Goal: Information Seeking & Learning: Learn about a topic

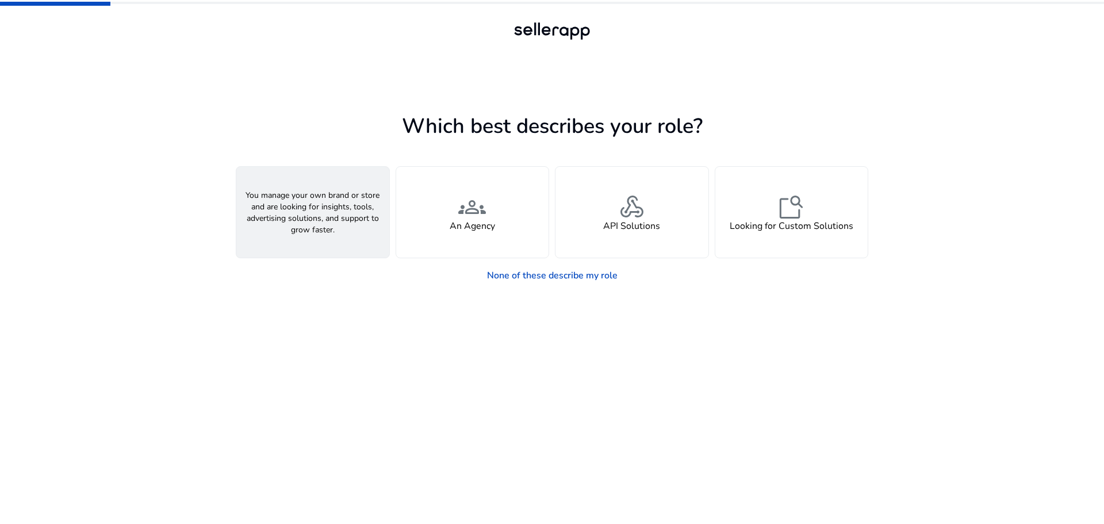
click at [350, 227] on div "person A Seller" at bounding box center [312, 212] width 153 height 91
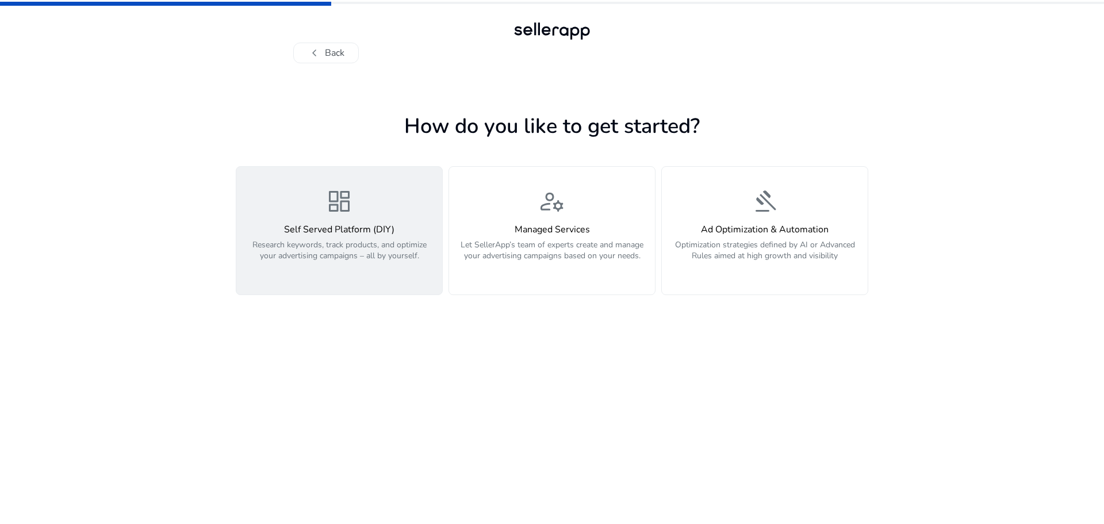
click at [350, 240] on p "Research keywords, track products, and optimize your advertising campaigns – al…" at bounding box center [339, 256] width 192 height 35
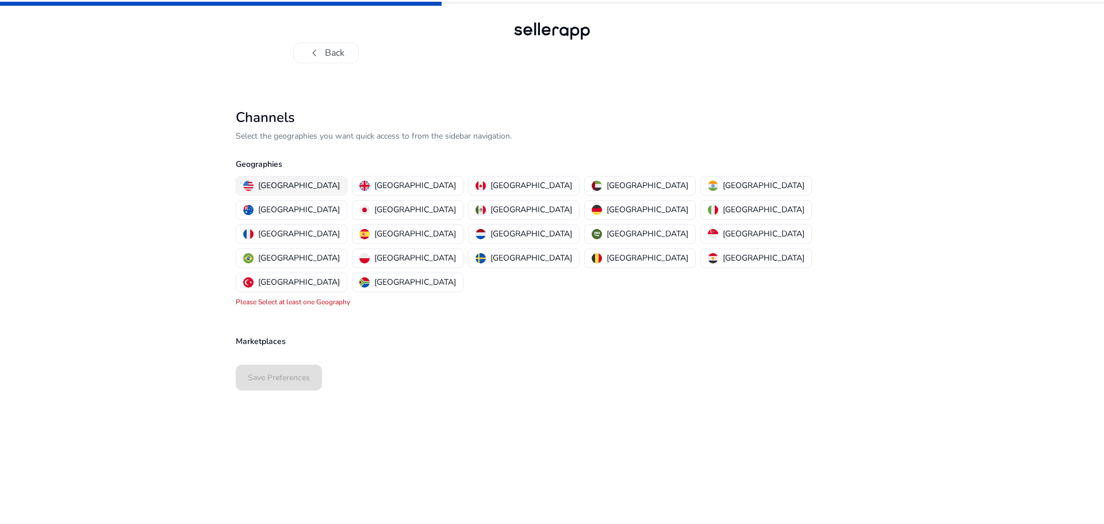
click at [299, 187] on p "[GEOGRAPHIC_DATA]" at bounding box center [299, 185] width 82 height 12
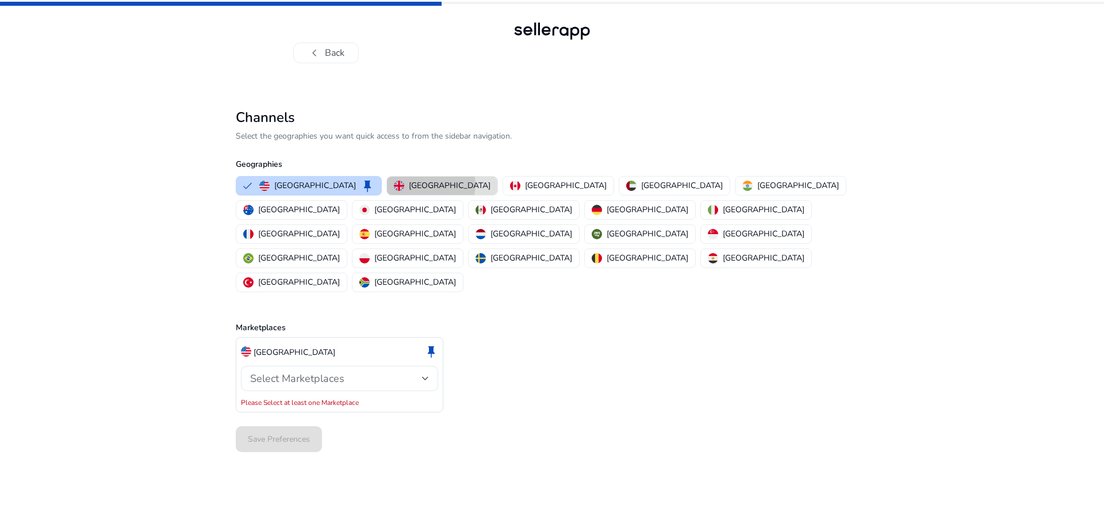
click at [409, 185] on p "[GEOGRAPHIC_DATA]" at bounding box center [450, 185] width 82 height 12
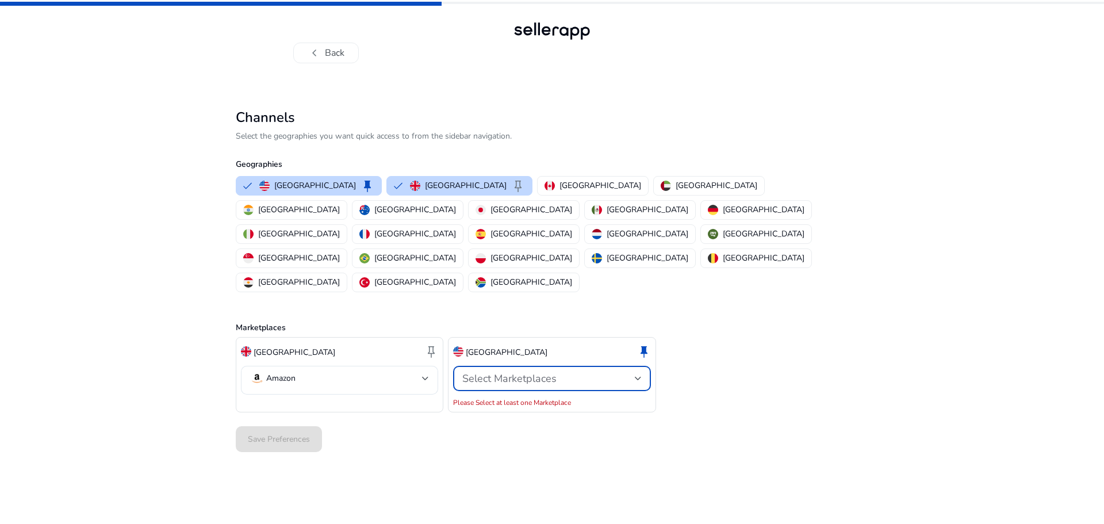
click at [523, 371] on span "Select Marketplaces" at bounding box center [509, 378] width 94 height 14
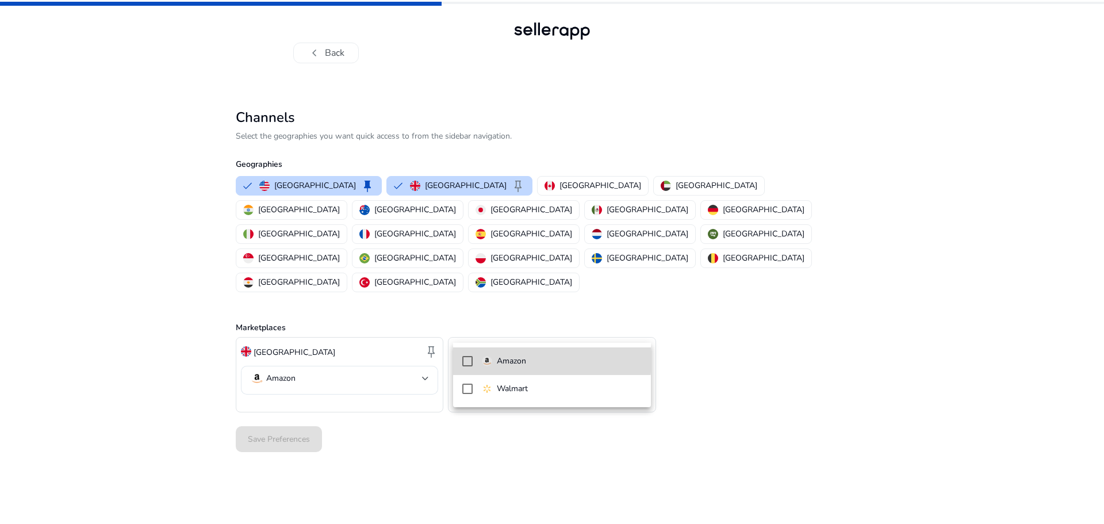
click at [508, 359] on p "Amazon" at bounding box center [511, 361] width 29 height 13
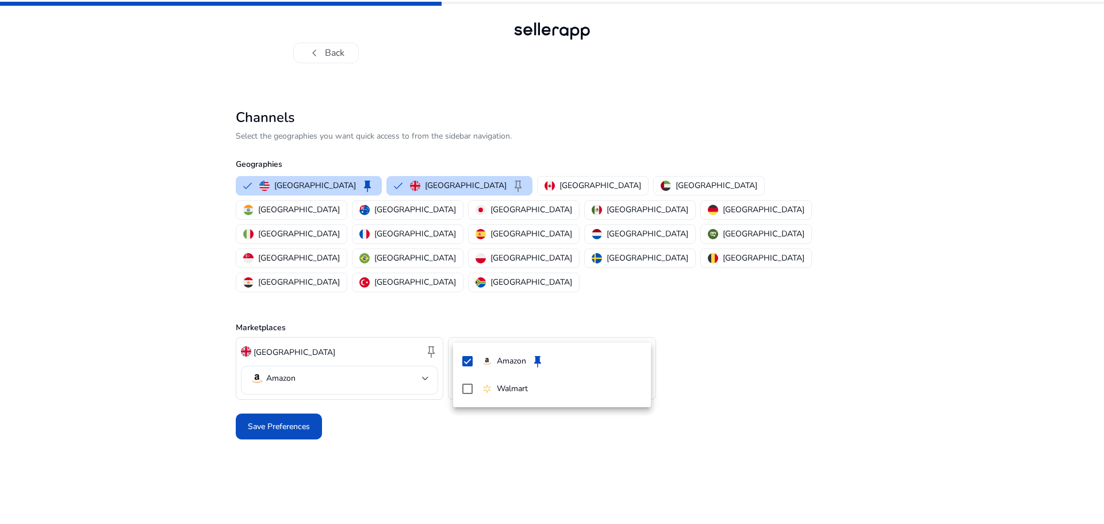
click at [278, 378] on div at bounding box center [552, 262] width 1104 height 524
click at [278, 420] on span "Save Preferences" at bounding box center [279, 426] width 62 height 12
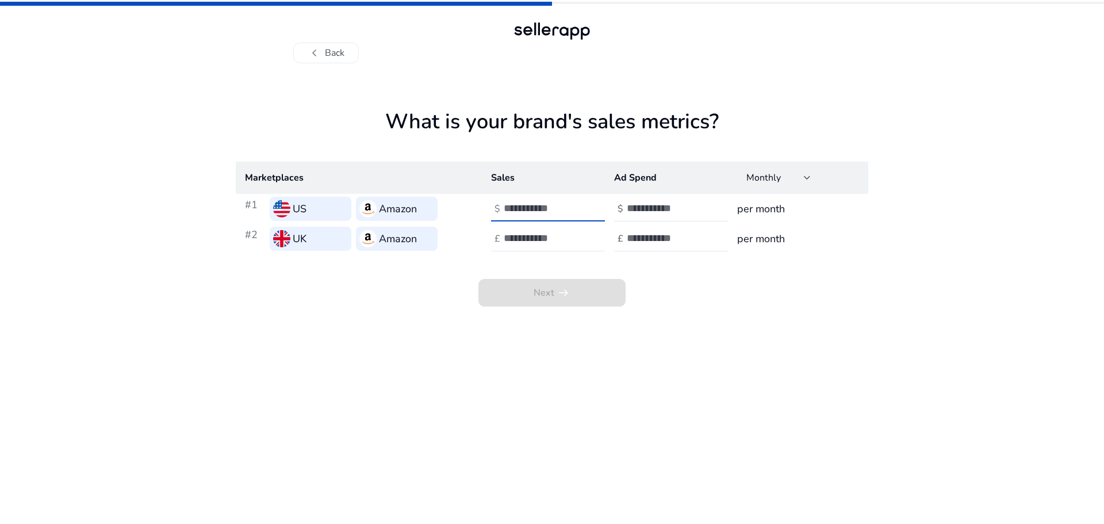
click at [537, 212] on input "number" at bounding box center [543, 208] width 78 height 13
type input "*"
click at [645, 213] on input "number" at bounding box center [666, 208] width 78 height 13
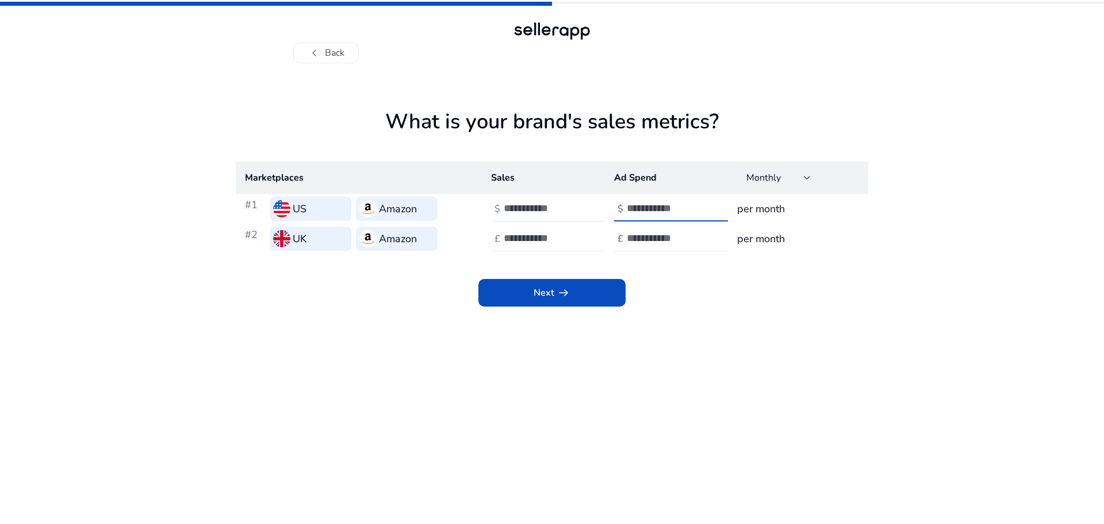
type input "*"
click at [537, 237] on input "number" at bounding box center [543, 238] width 78 height 13
type input "*"
click at [642, 242] on input "number" at bounding box center [666, 238] width 78 height 13
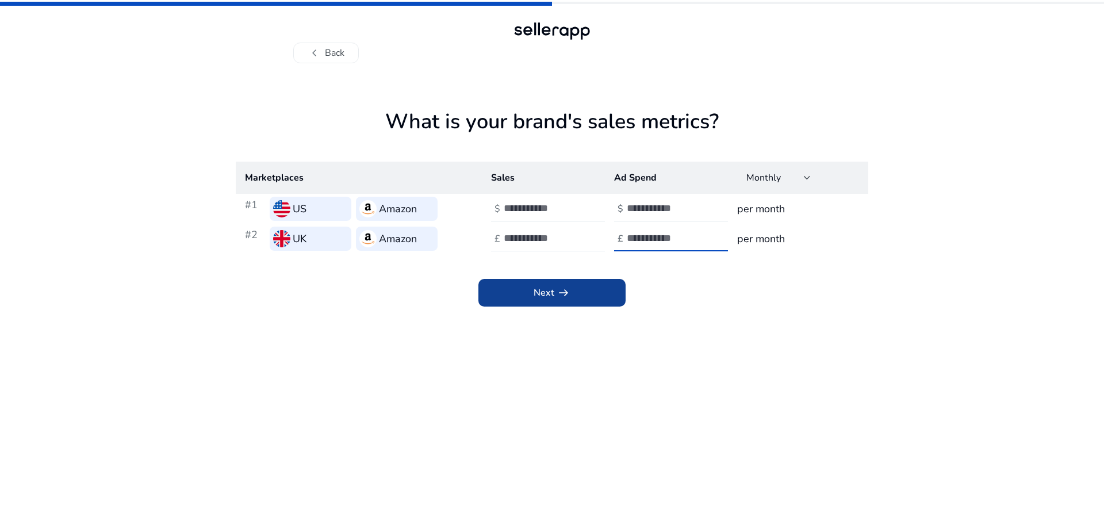
type input "*"
click at [576, 288] on span at bounding box center [551, 293] width 147 height 28
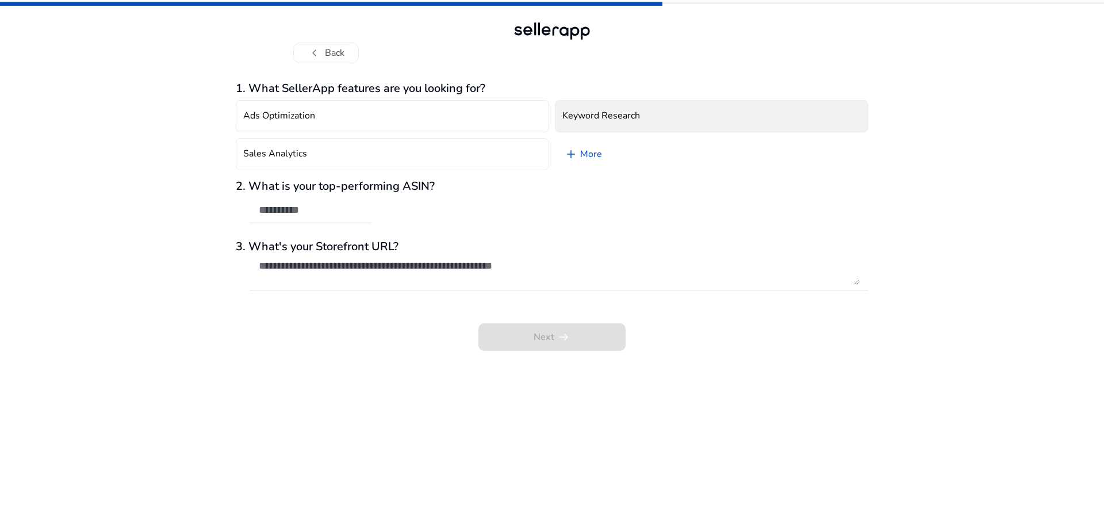
click at [604, 120] on h4 "Keyword Research" at bounding box center [601, 115] width 78 height 11
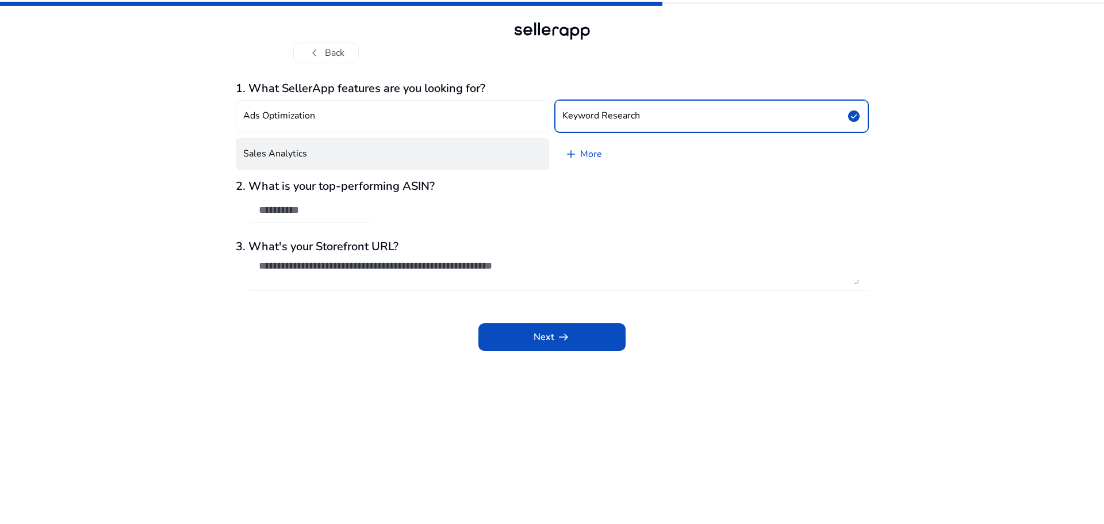
click at [468, 143] on button "Sales Analytics" at bounding box center [392, 154] width 313 height 32
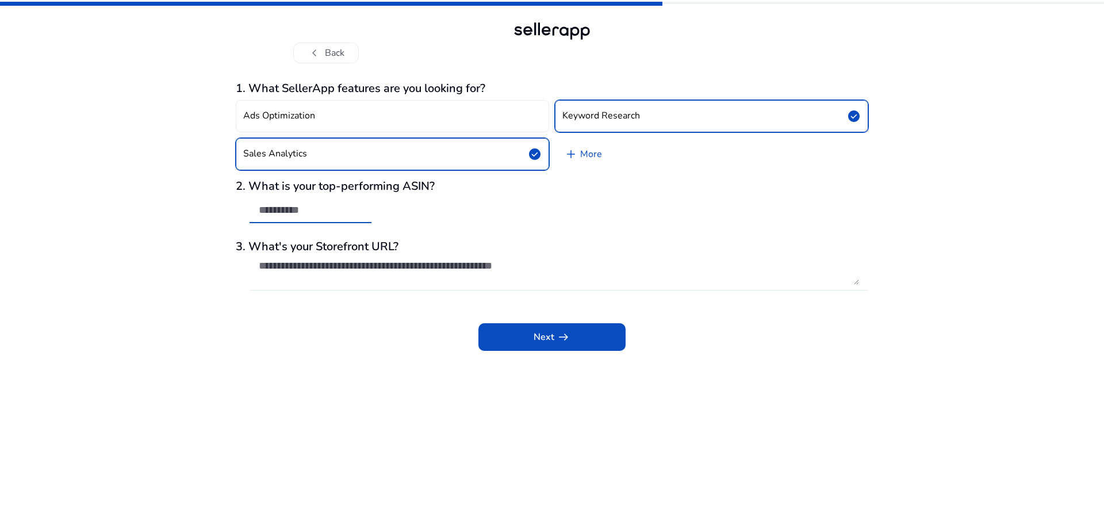
click at [338, 209] on input "text" at bounding box center [311, 210] width 104 height 13
click at [411, 185] on h3 "2. What is your top-performing ASIN?" at bounding box center [552, 186] width 633 height 14
click at [384, 273] on textarea at bounding box center [559, 271] width 600 height 25
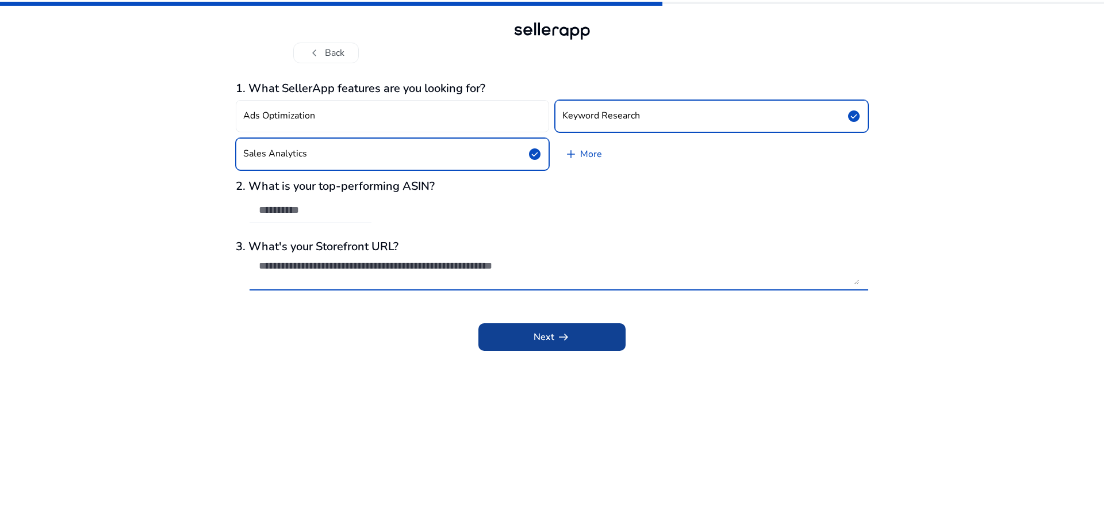
click at [542, 334] on span "Next arrow_right_alt" at bounding box center [552, 337] width 37 height 14
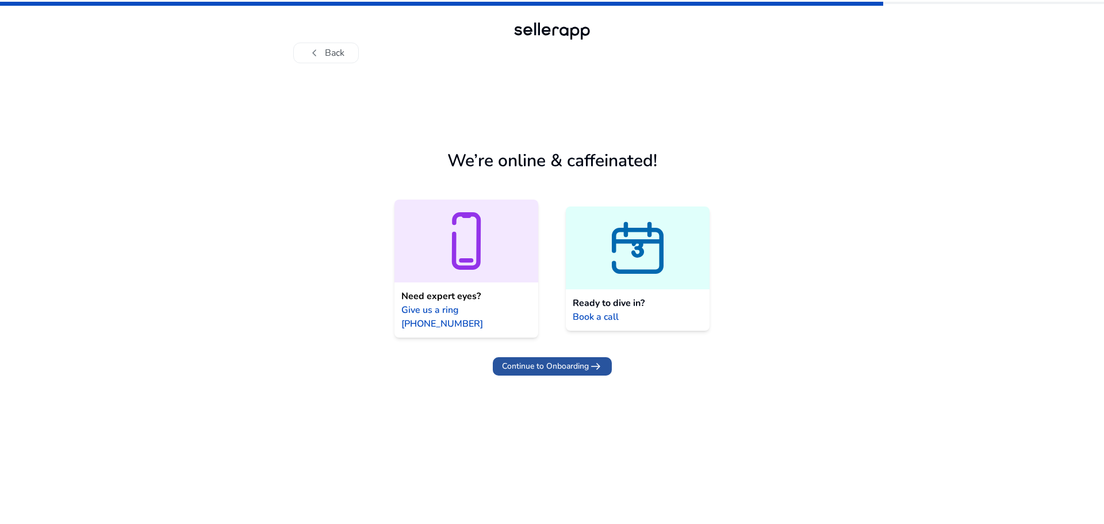
click at [542, 360] on span "Continue to Onboarding" at bounding box center [545, 366] width 87 height 12
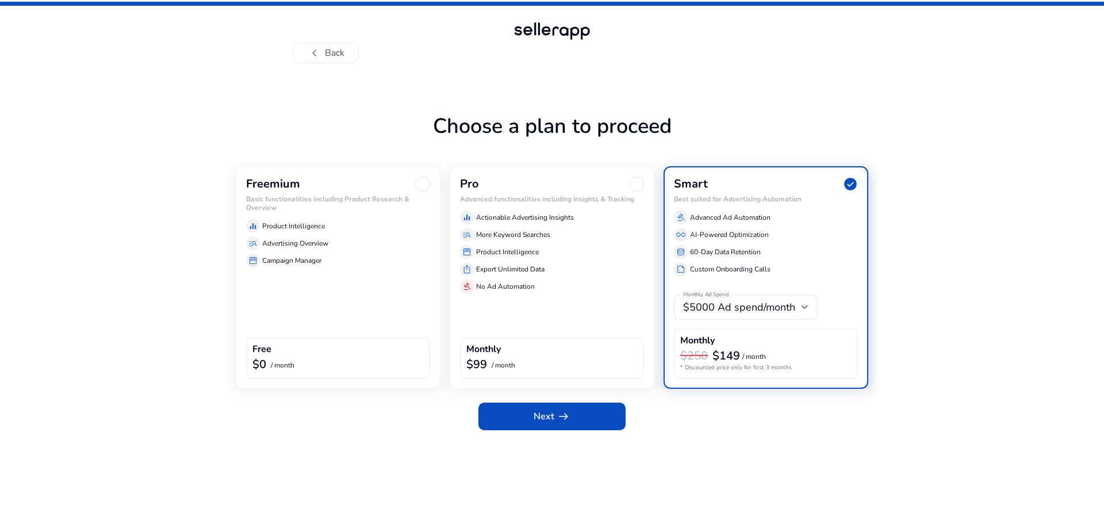
click at [373, 259] on div "storefront Campaign Manager" at bounding box center [338, 261] width 184 height 14
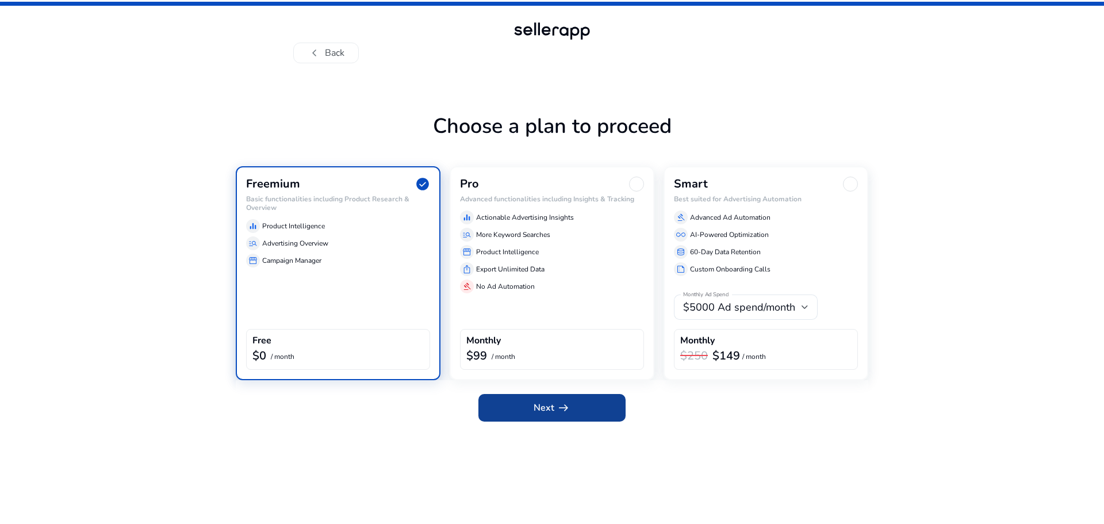
click at [549, 411] on span "Next arrow_right_alt" at bounding box center [552, 408] width 37 height 14
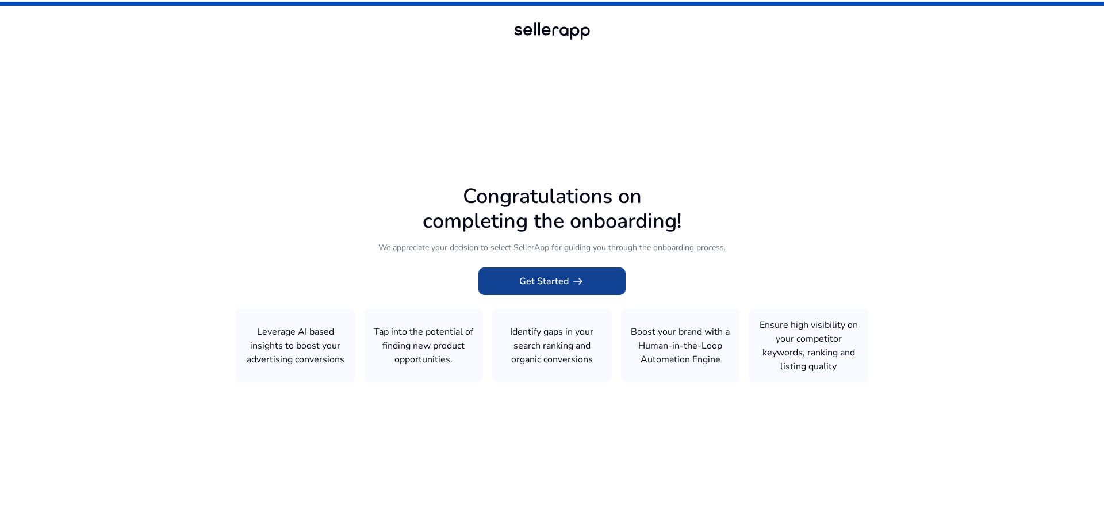
click at [524, 281] on span "Get Started arrow_right_alt" at bounding box center [552, 281] width 66 height 14
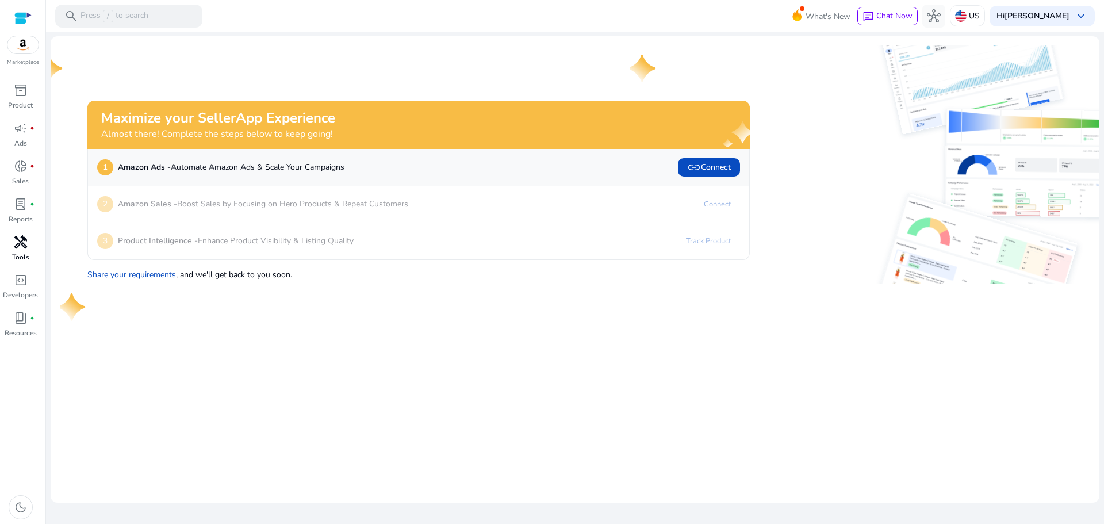
click at [21, 250] on div "handyman" at bounding box center [21, 242] width 32 height 18
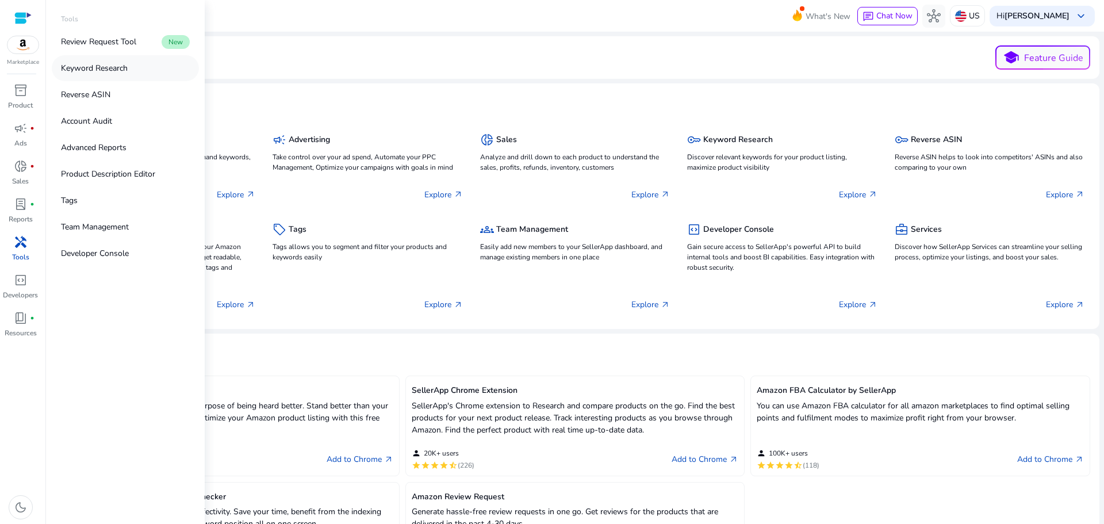
click at [104, 67] on p "Keyword Research" at bounding box center [94, 68] width 67 height 12
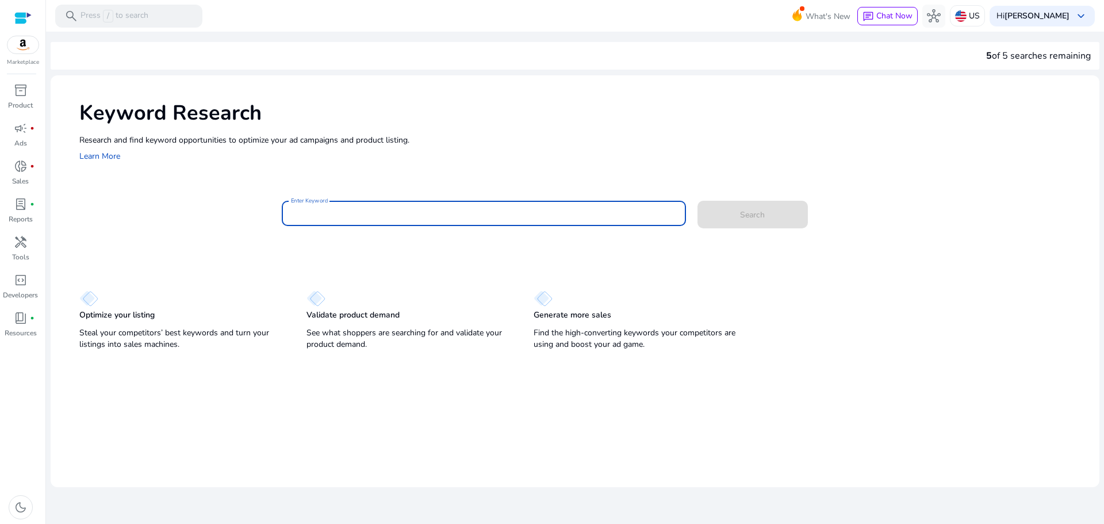
click at [355, 219] on input "Enter Keyword" at bounding box center [484, 213] width 386 height 13
click at [698, 201] on button "Search" at bounding box center [753, 215] width 110 height 28
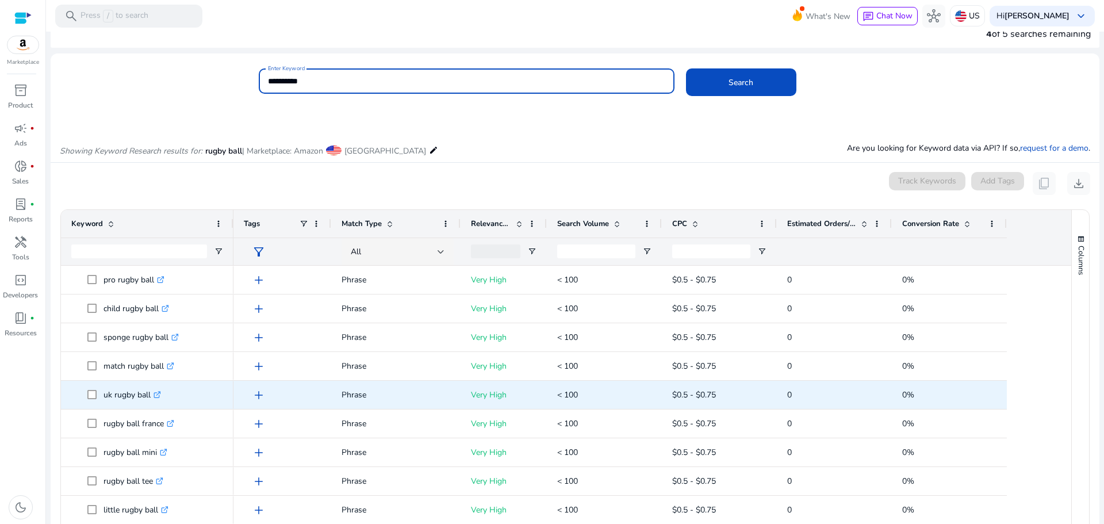
scroll to position [1096, 0]
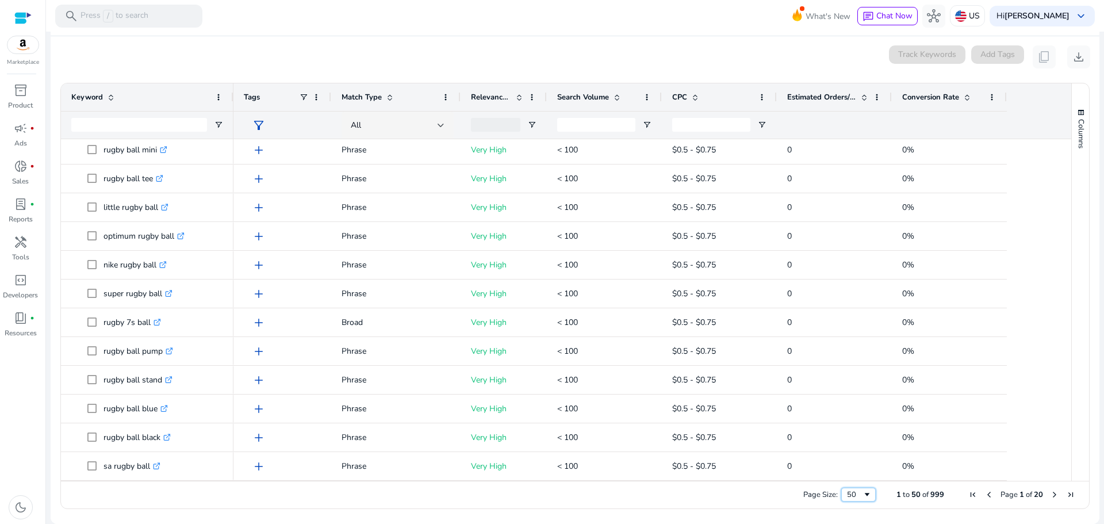
click at [852, 497] on div "50" at bounding box center [855, 494] width 16 height 10
click at [1075, 63] on span "download" at bounding box center [1079, 57] width 14 height 14
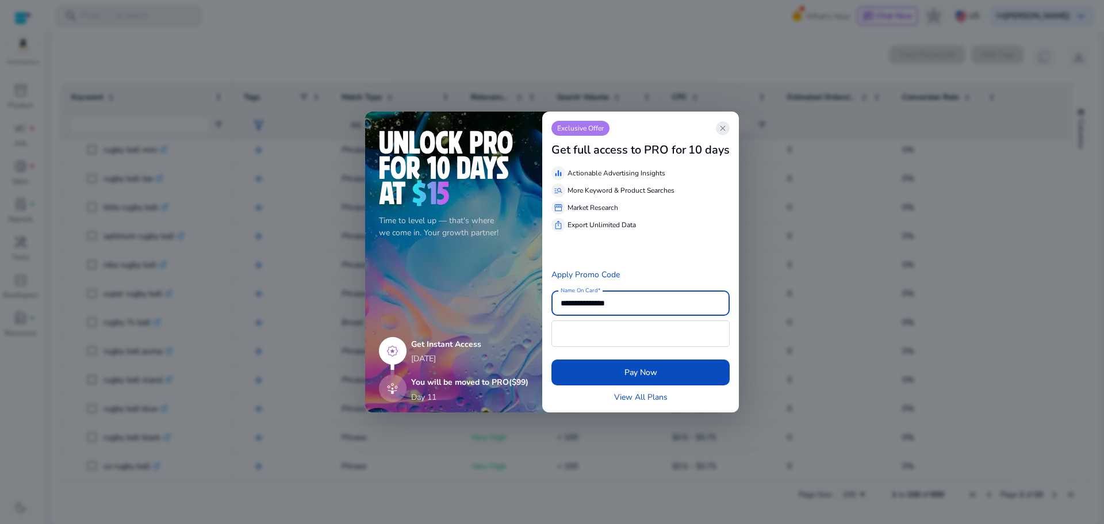
click at [725, 129] on span "close" at bounding box center [722, 128] width 9 height 9
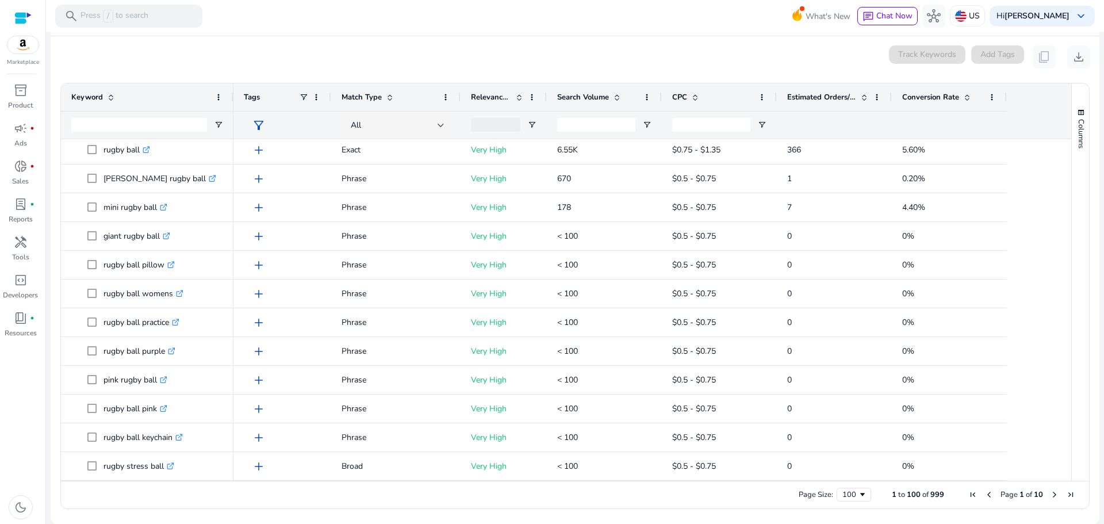
click at [593, 99] on span "Search Volume" at bounding box center [583, 97] width 52 height 10
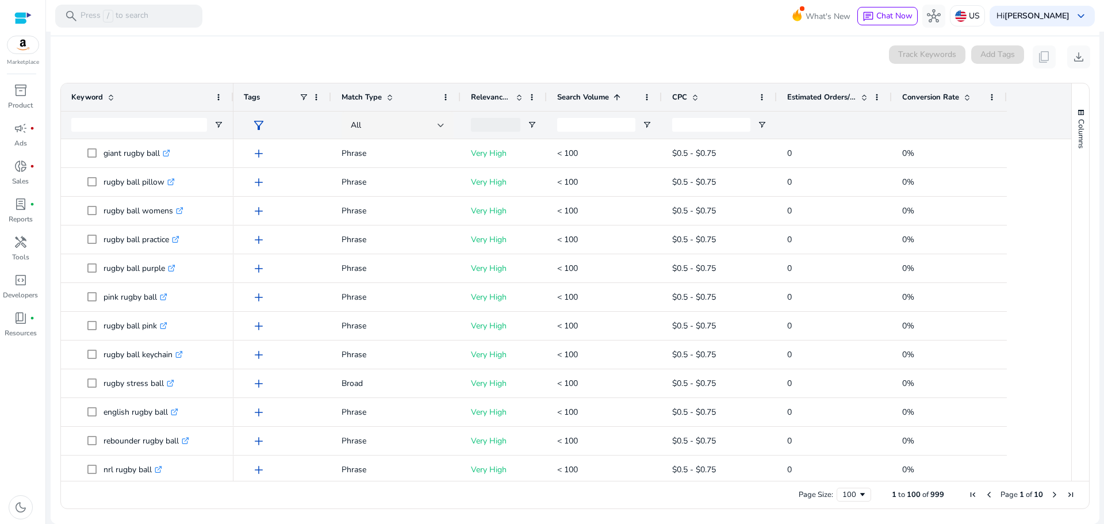
click at [596, 99] on span "Search Volume" at bounding box center [583, 97] width 52 height 10
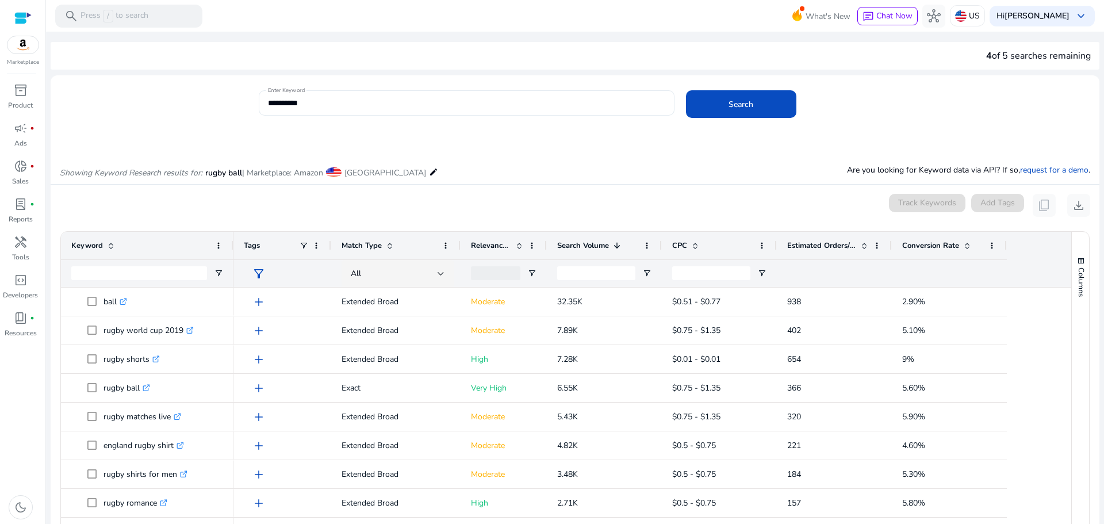
click at [319, 105] on input "**********" at bounding box center [466, 103] width 397 height 13
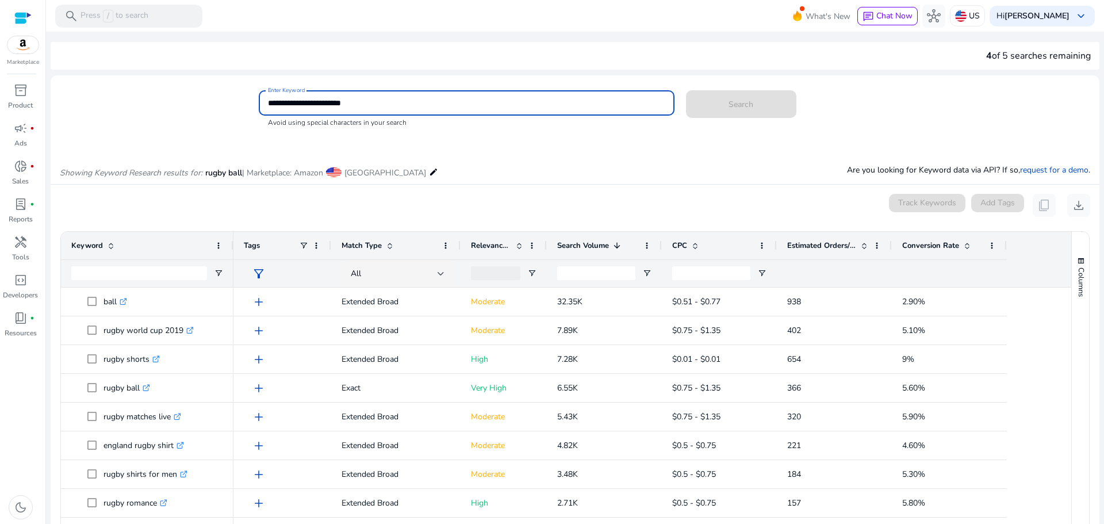
click at [714, 99] on app-sp-search-button "Search" at bounding box center [741, 102] width 110 height 10
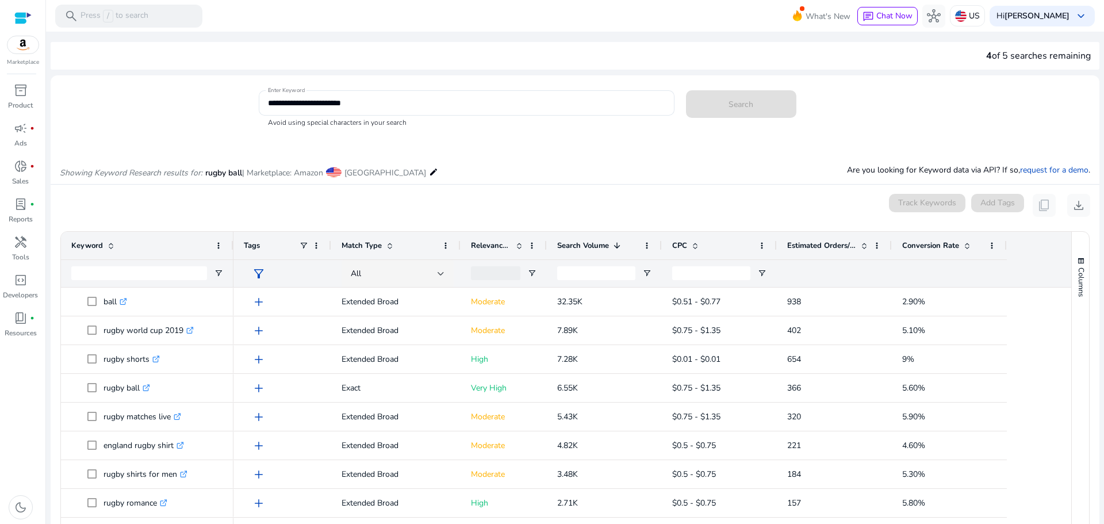
click at [688, 102] on app-sp-search-button "Search" at bounding box center [741, 102] width 110 height 10
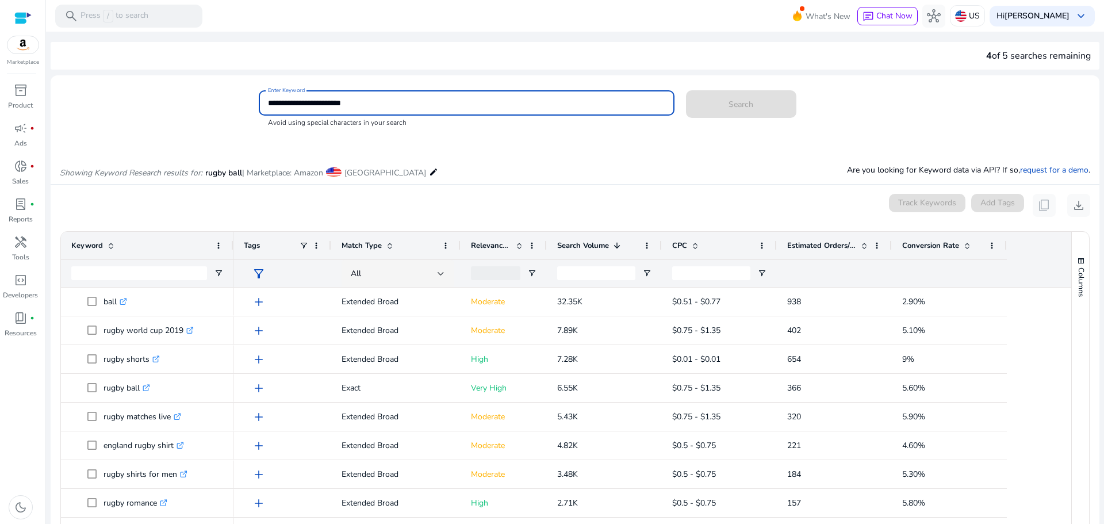
drag, startPoint x: 309, startPoint y: 103, endPoint x: 251, endPoint y: 102, distance: 58.7
click at [251, 102] on div "**********" at bounding box center [571, 108] width 1040 height 37
type input "**********"
click at [686, 90] on button "Search" at bounding box center [741, 104] width 110 height 28
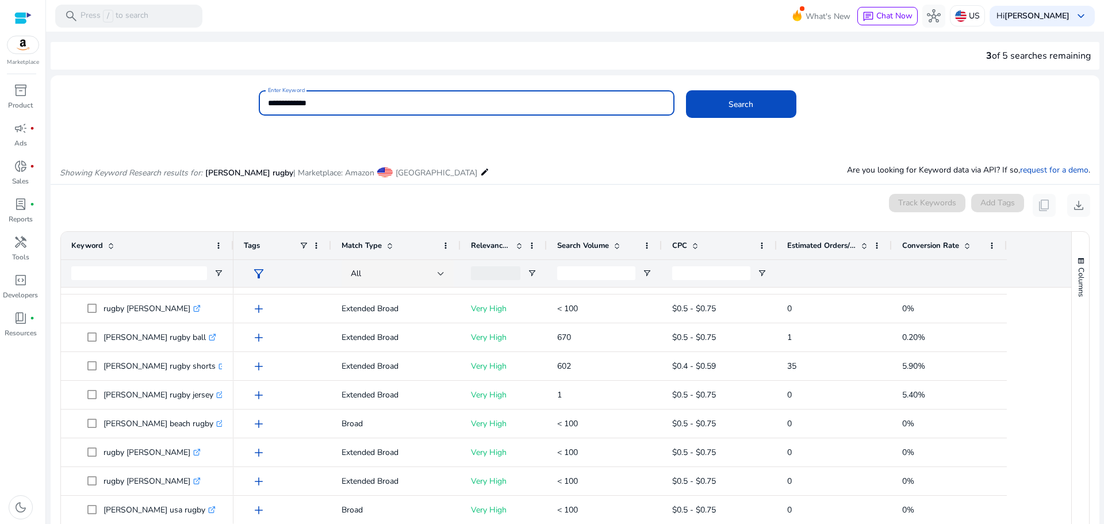
scroll to position [0, 0]
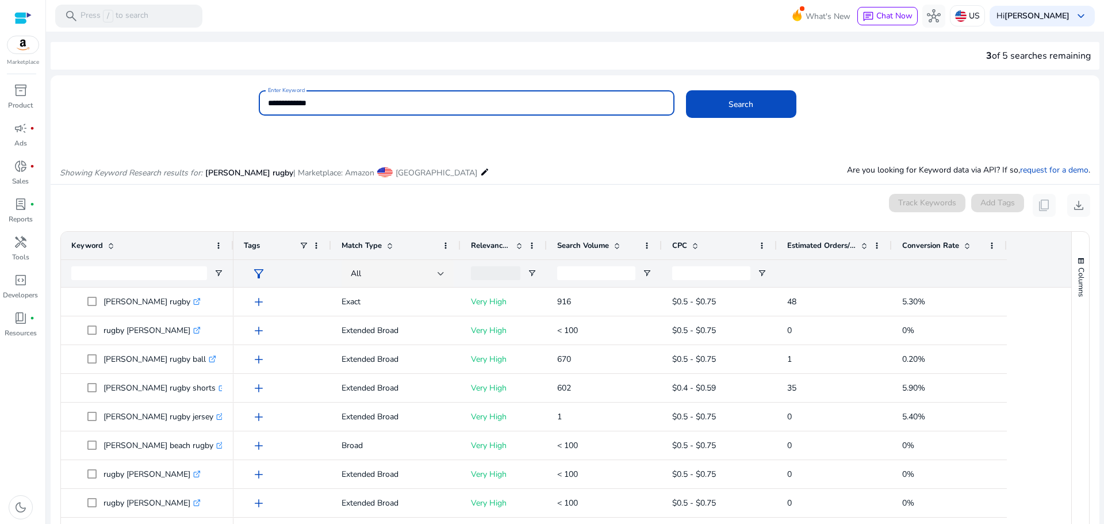
click at [601, 247] on span "Search Volume" at bounding box center [583, 245] width 52 height 10
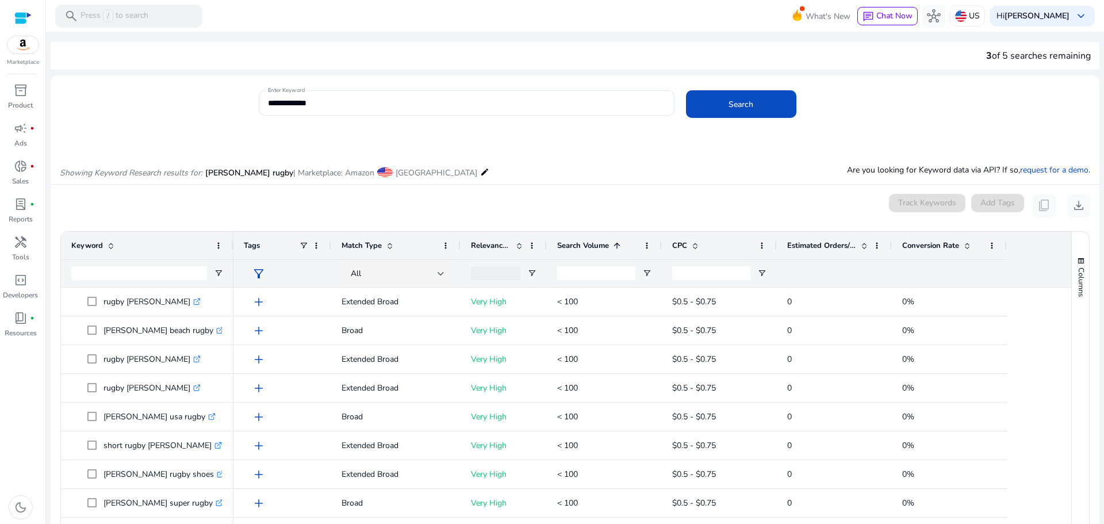
click at [601, 247] on span "Search Volume" at bounding box center [583, 245] width 52 height 10
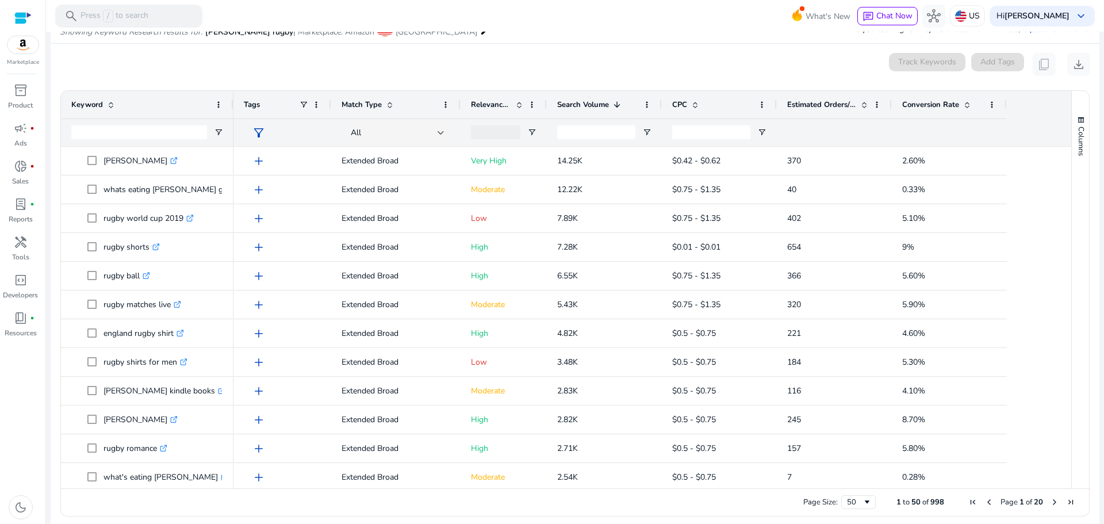
scroll to position [148, 0]
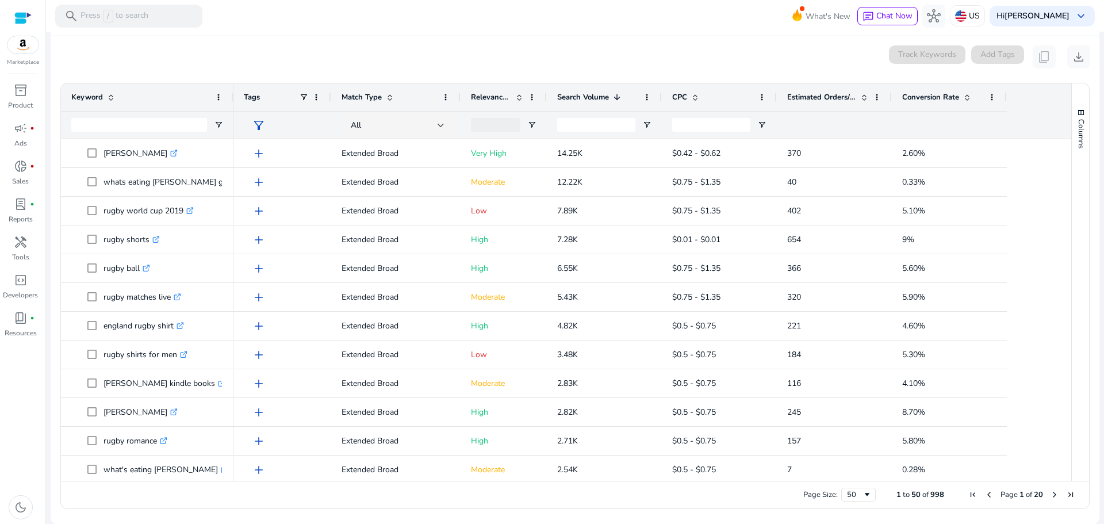
click at [1051, 492] on span "Next Page" at bounding box center [1054, 494] width 9 height 9
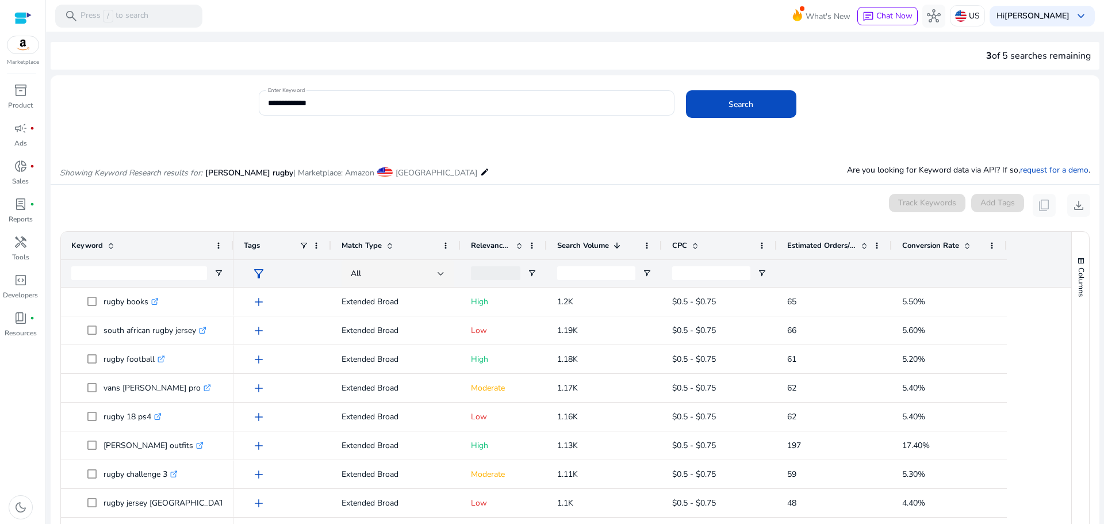
scroll to position [148, 0]
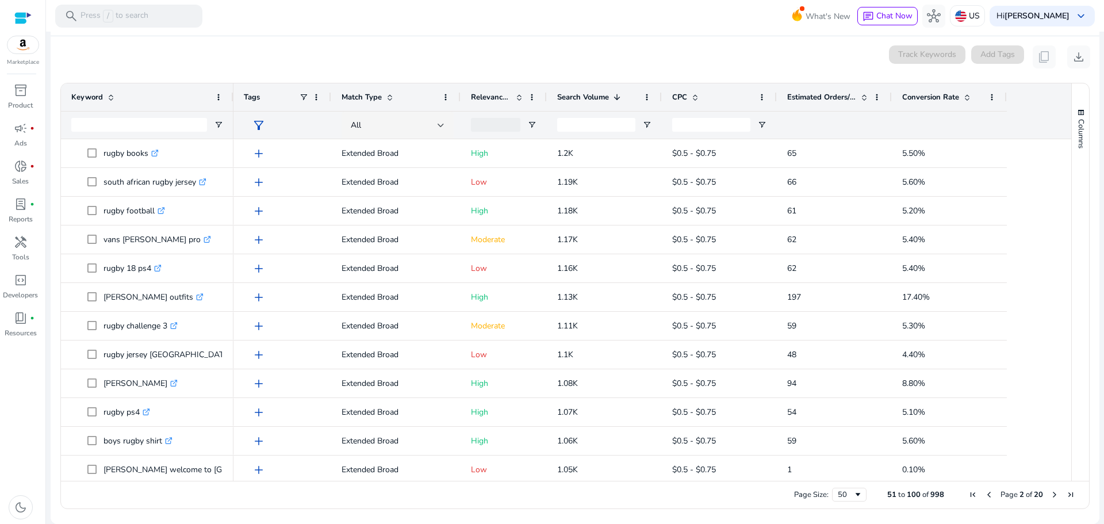
click at [987, 495] on span "Previous Page" at bounding box center [989, 494] width 9 height 9
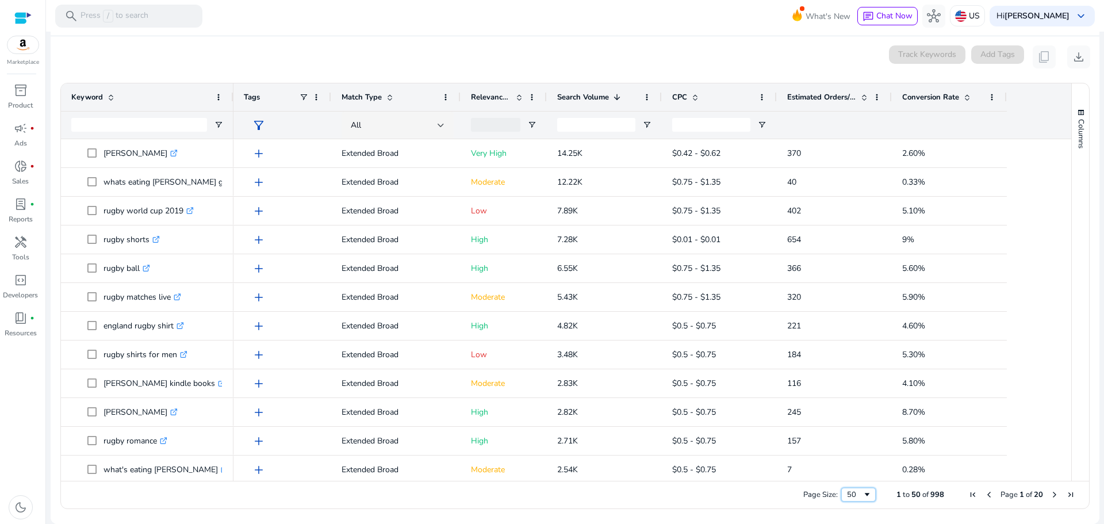
click at [849, 496] on div "50" at bounding box center [855, 494] width 16 height 10
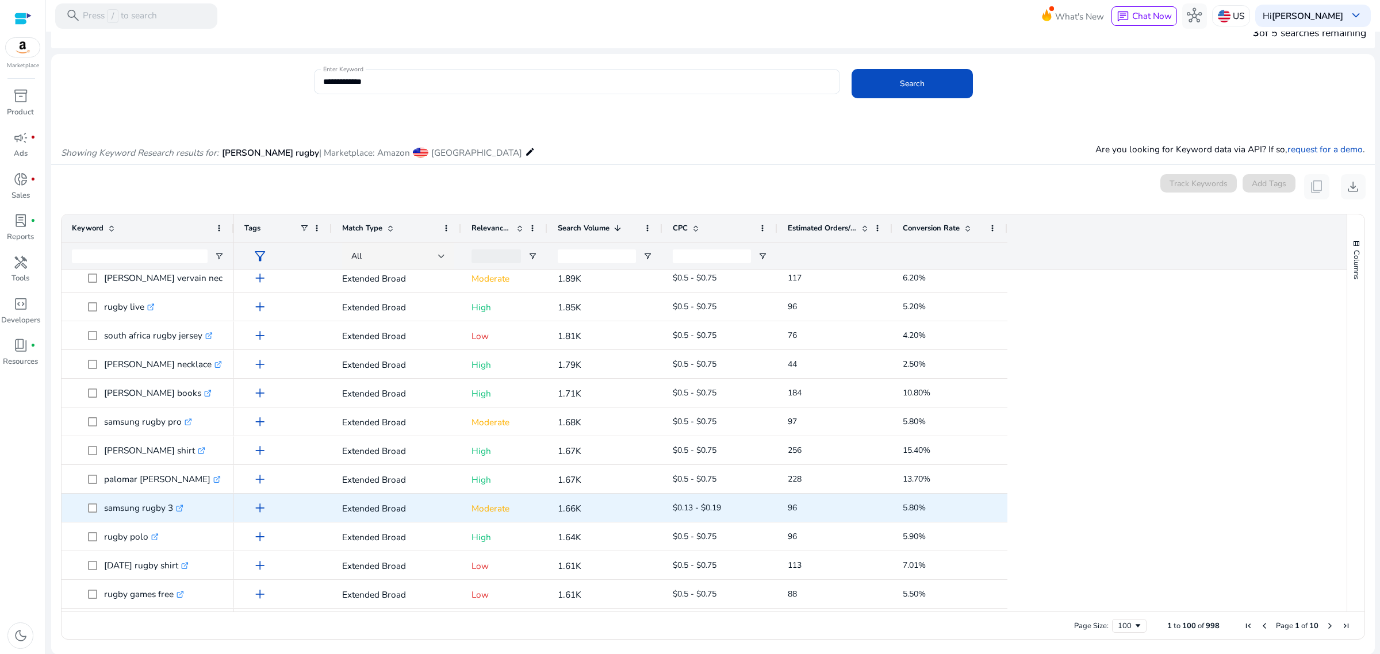
scroll to position [645, 0]
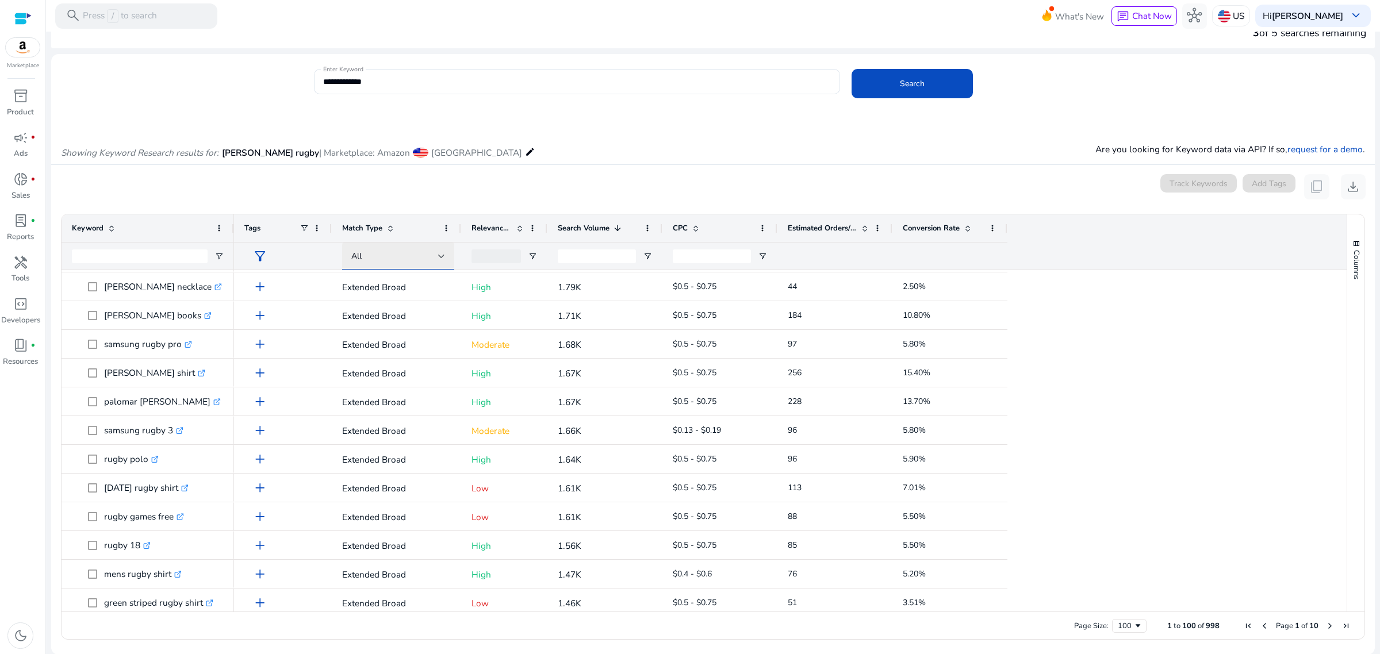
click at [358, 255] on span "All" at bounding box center [356, 256] width 10 height 11
click at [371, 369] on span "Phrase" at bounding box center [371, 372] width 28 height 13
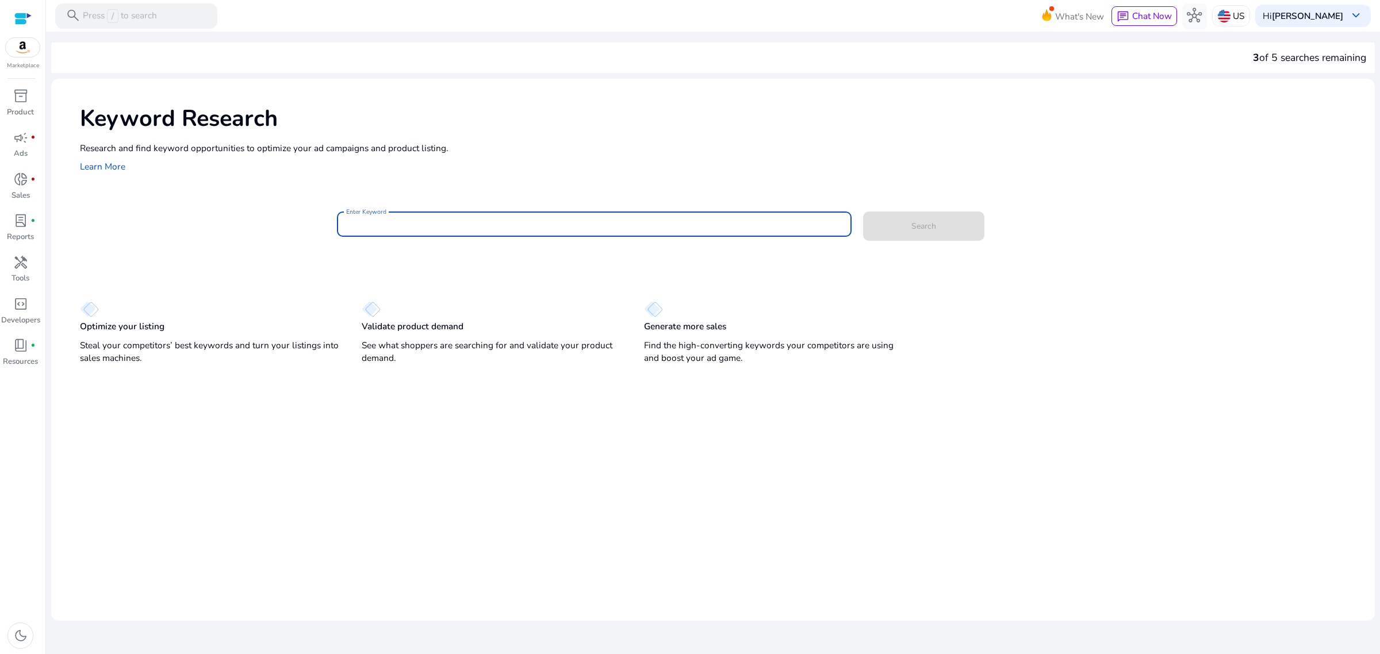
click at [401, 222] on input "Enter Keyword" at bounding box center [594, 224] width 496 height 13
type input "**********"
click at [863, 212] on button "Search" at bounding box center [923, 226] width 121 height 29
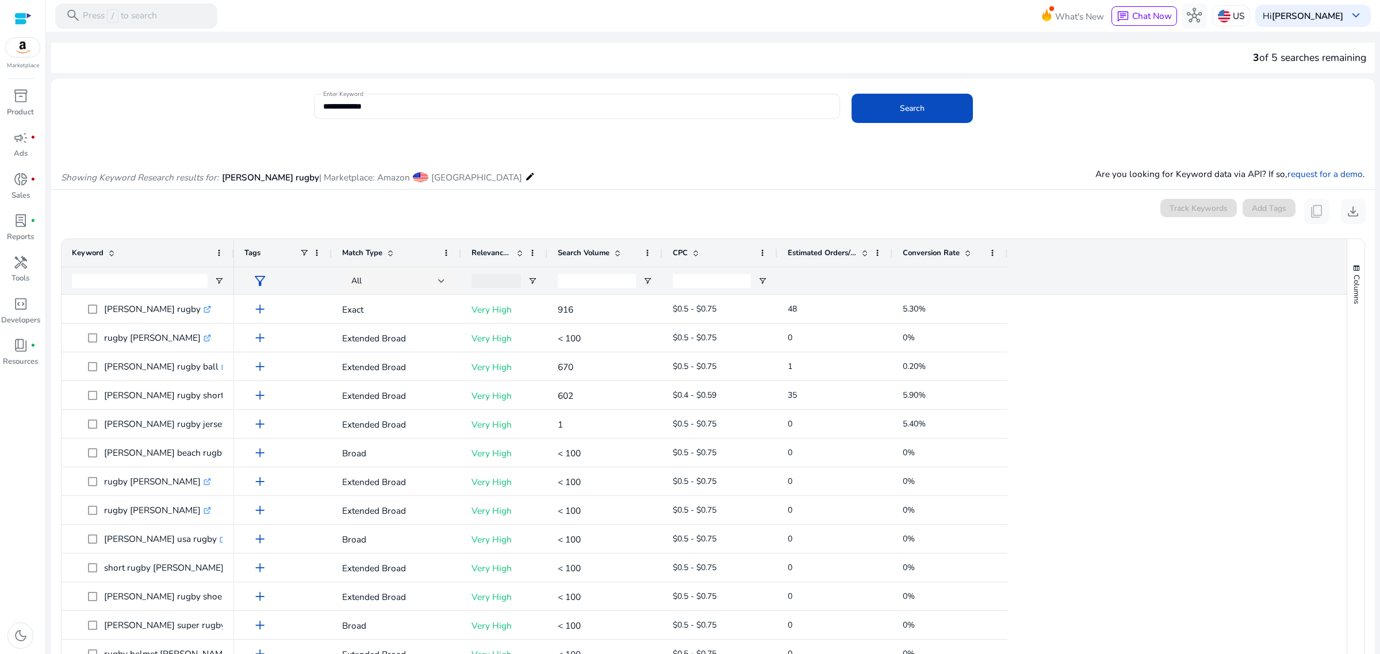
click at [599, 256] on span "Search Volume" at bounding box center [584, 253] width 52 height 10
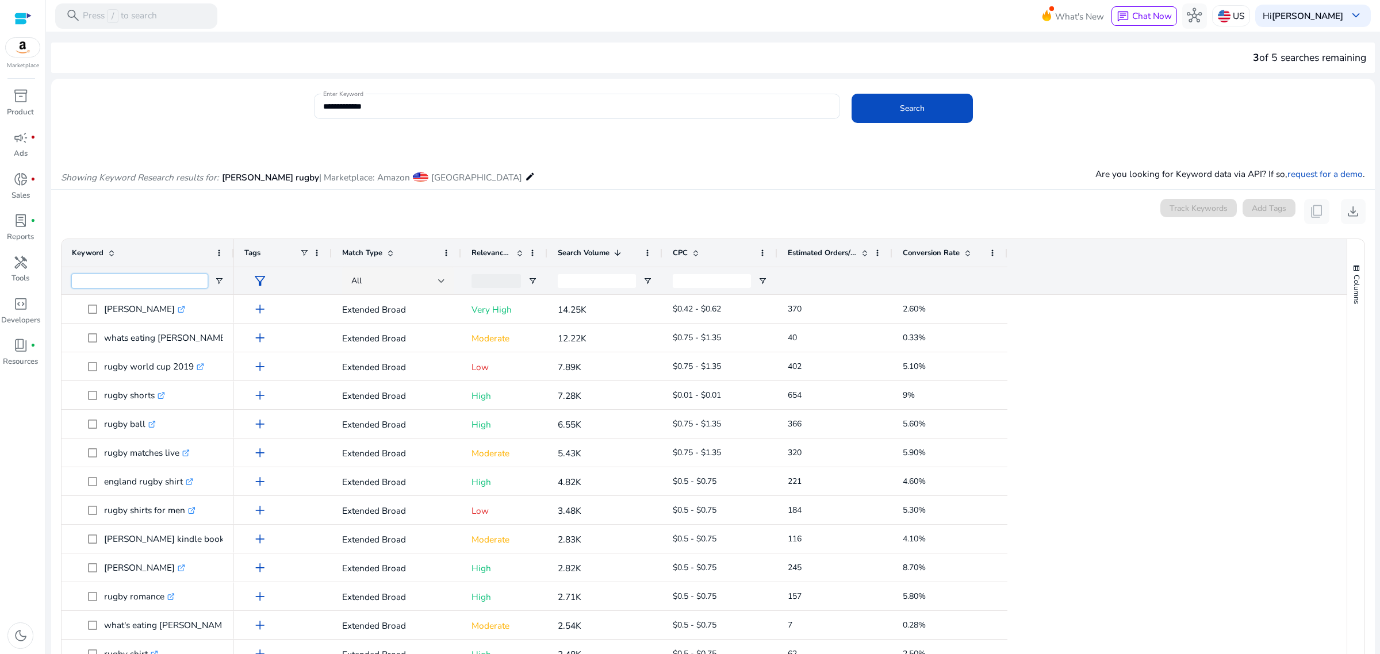
click at [124, 282] on input "Keyword Filter Input" at bounding box center [140, 281] width 136 height 14
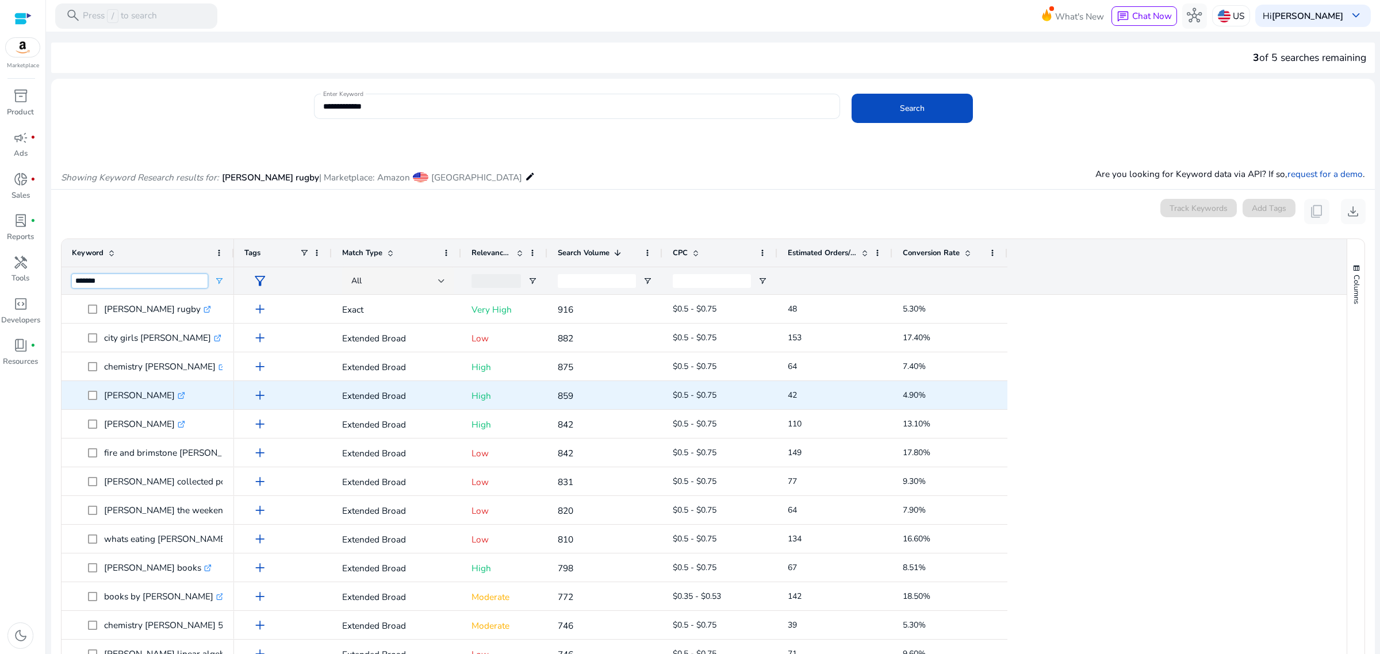
scroll to position [791, 0]
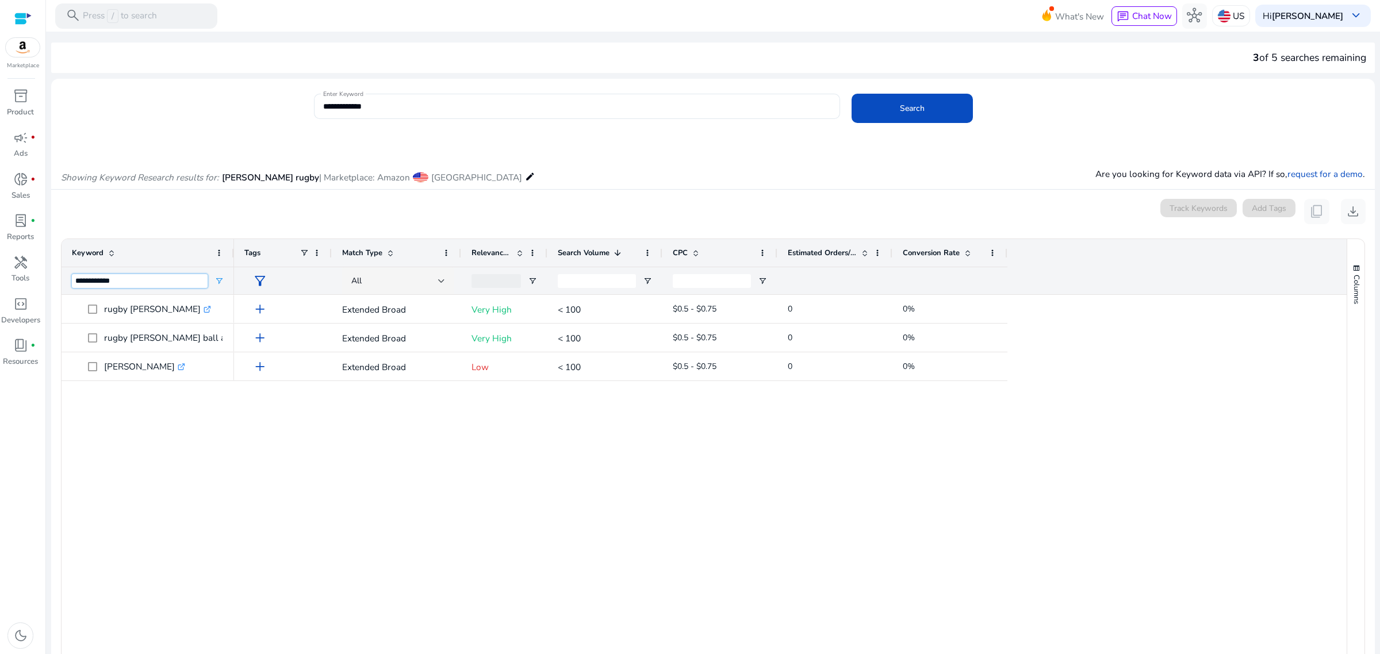
drag, startPoint x: 98, startPoint y: 279, endPoint x: 113, endPoint y: 279, distance: 15.0
click at [113, 279] on input "**********" at bounding box center [140, 281] width 136 height 14
type input "**********"
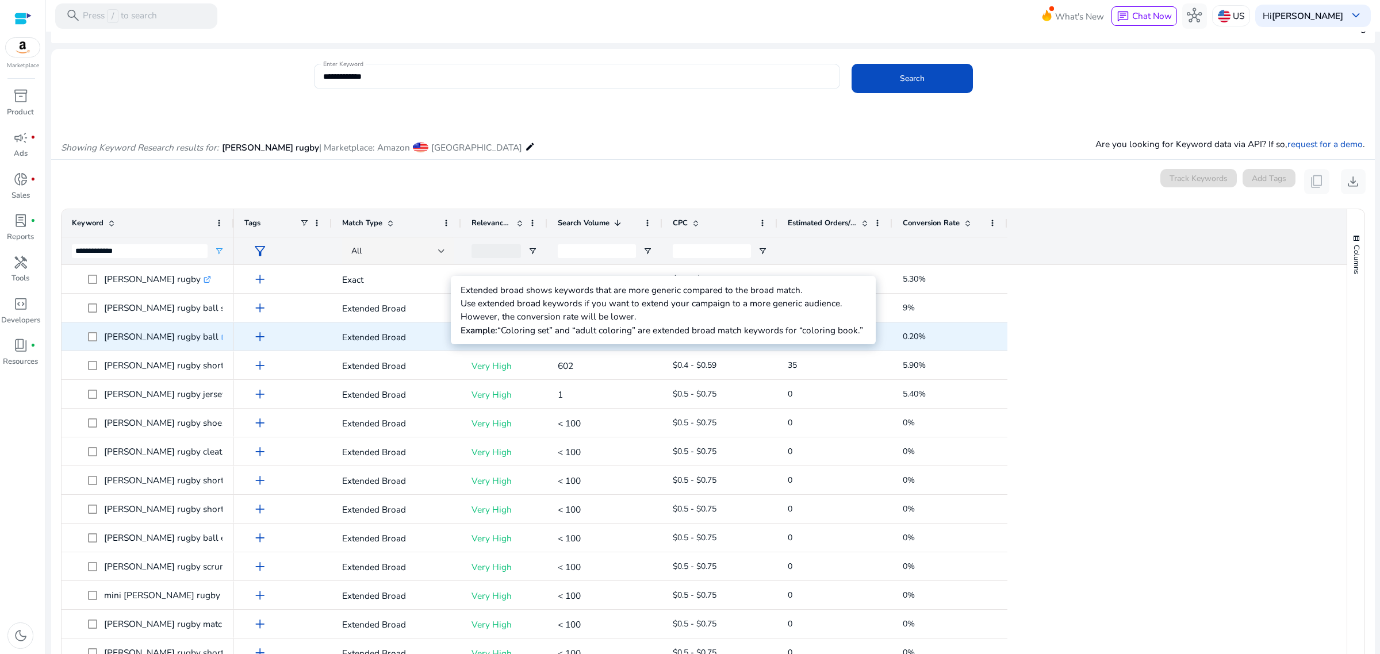
scroll to position [0, 0]
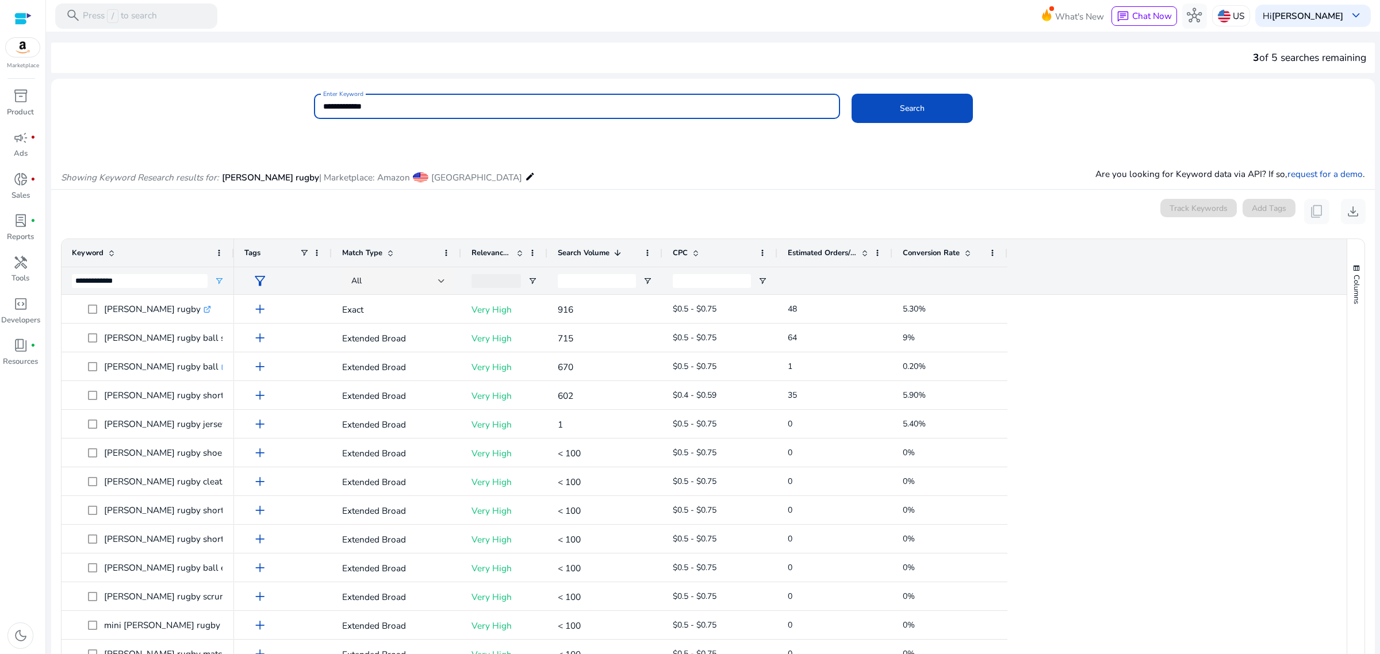
drag, startPoint x: 396, startPoint y: 105, endPoint x: 316, endPoint y: 111, distance: 79.6
click at [315, 111] on div "**********" at bounding box center [577, 106] width 526 height 25
click at [852, 94] on button "Search" at bounding box center [912, 108] width 121 height 29
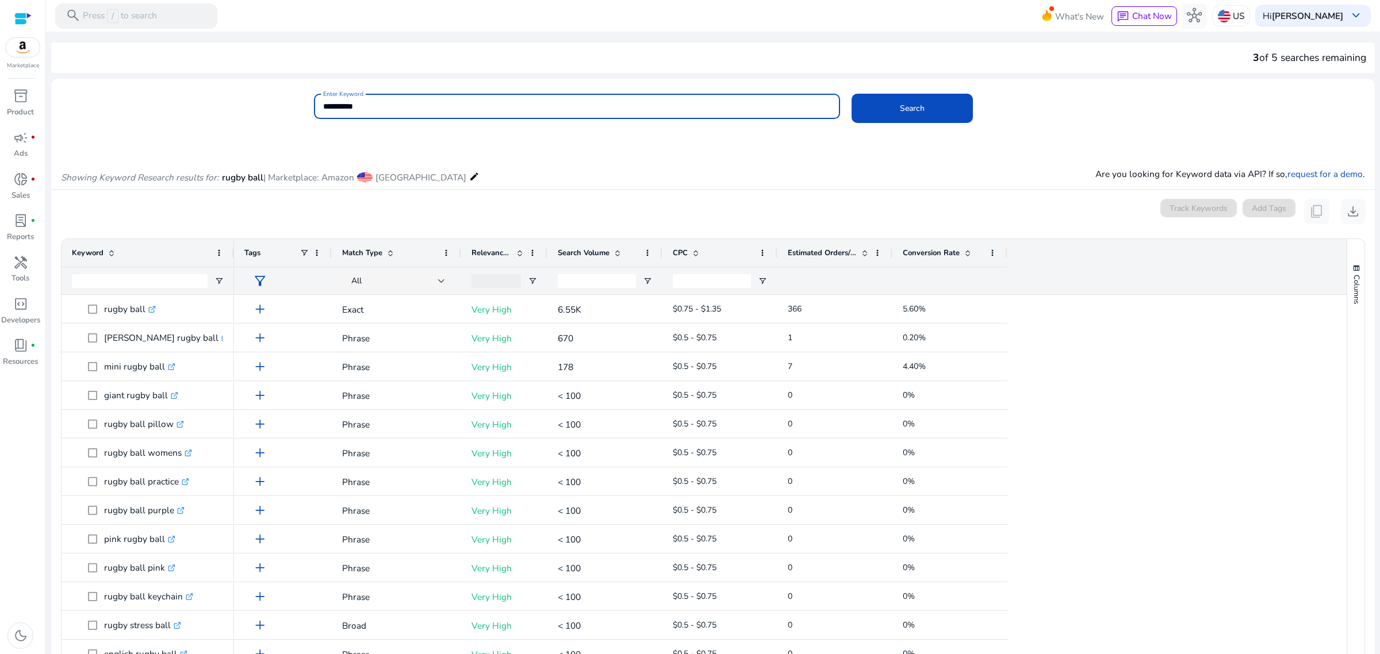
drag, startPoint x: 380, startPoint y: 104, endPoint x: 298, endPoint y: 104, distance: 82.2
click at [298, 104] on div "**********" at bounding box center [708, 112] width 1315 height 37
type input "*"
type input "**********"
click at [877, 113] on span at bounding box center [912, 108] width 121 height 28
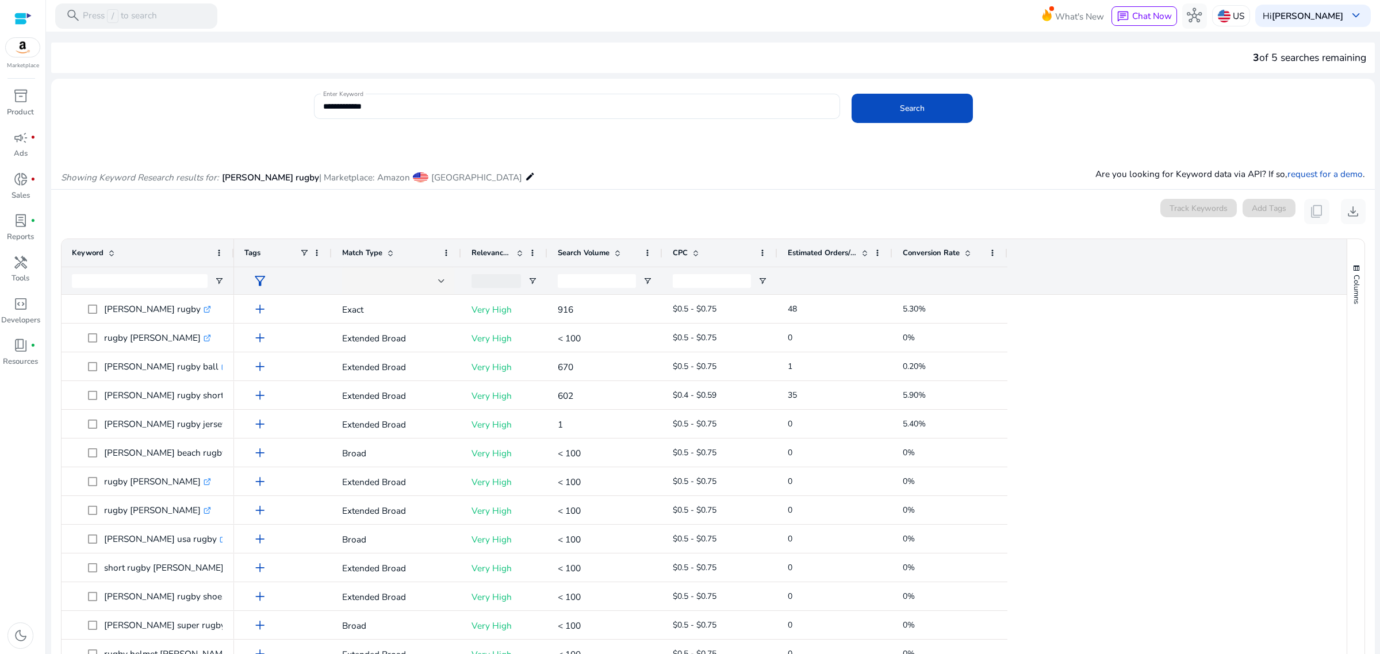
click at [431, 177] on span "United States" at bounding box center [476, 177] width 91 height 12
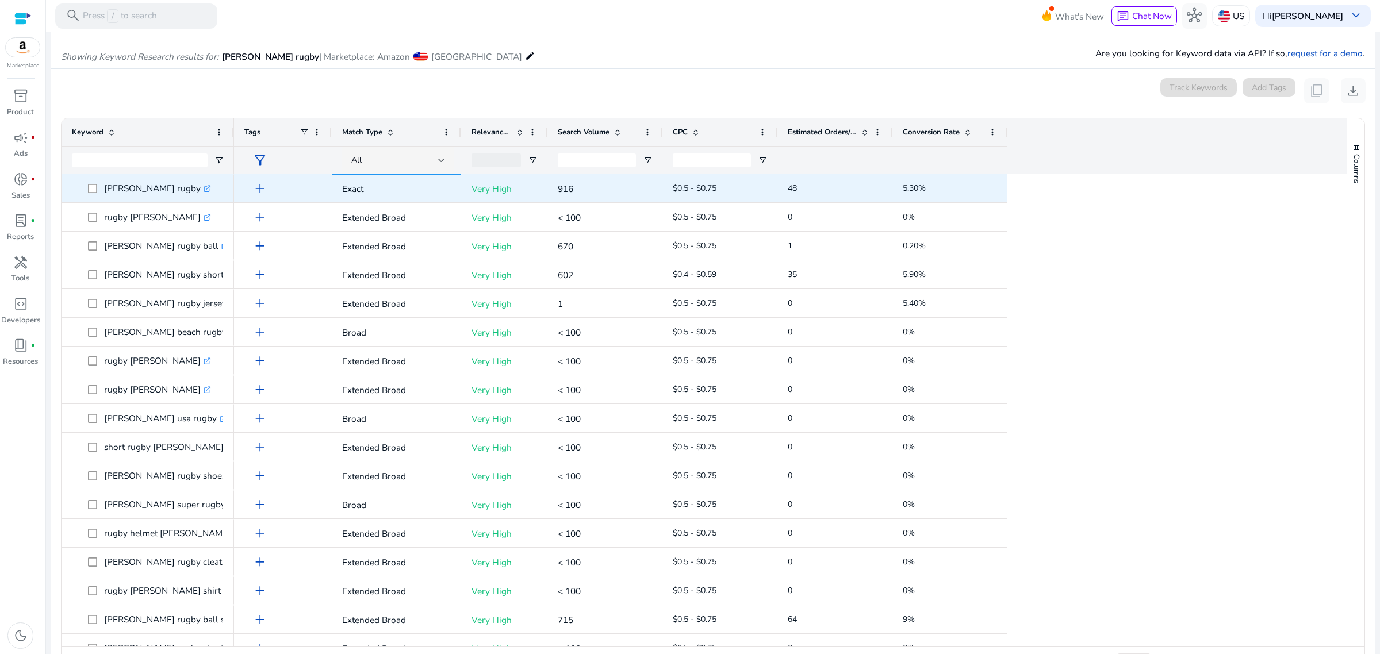
scroll to position [140, 0]
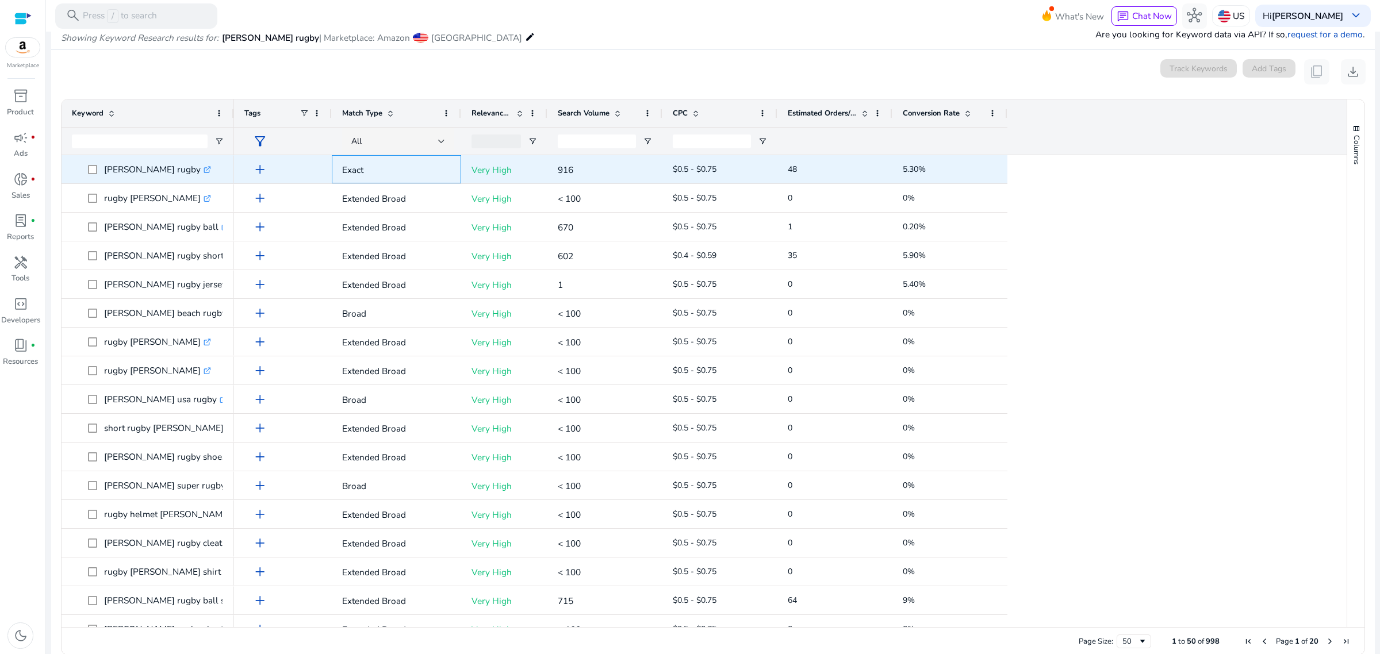
click at [447, 177] on span "Exact" at bounding box center [396, 170] width 109 height 32
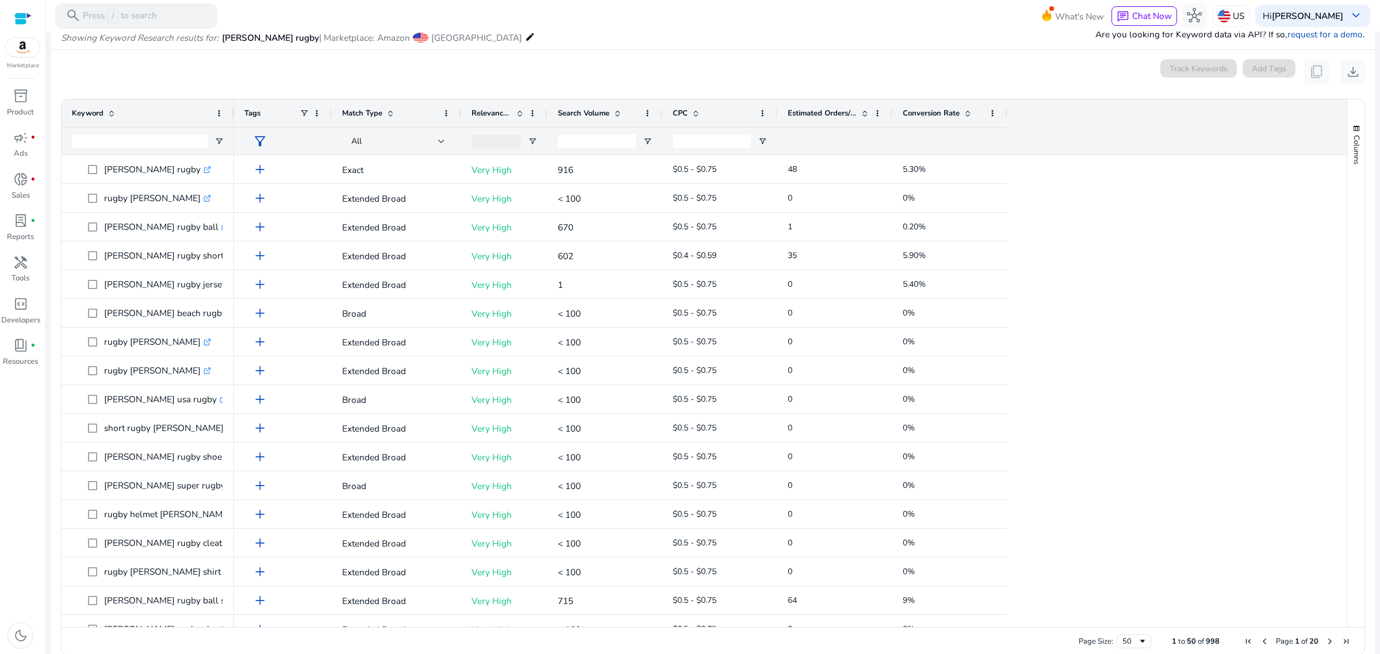
click at [525, 36] on mat-icon "edit" at bounding box center [530, 36] width 10 height 15
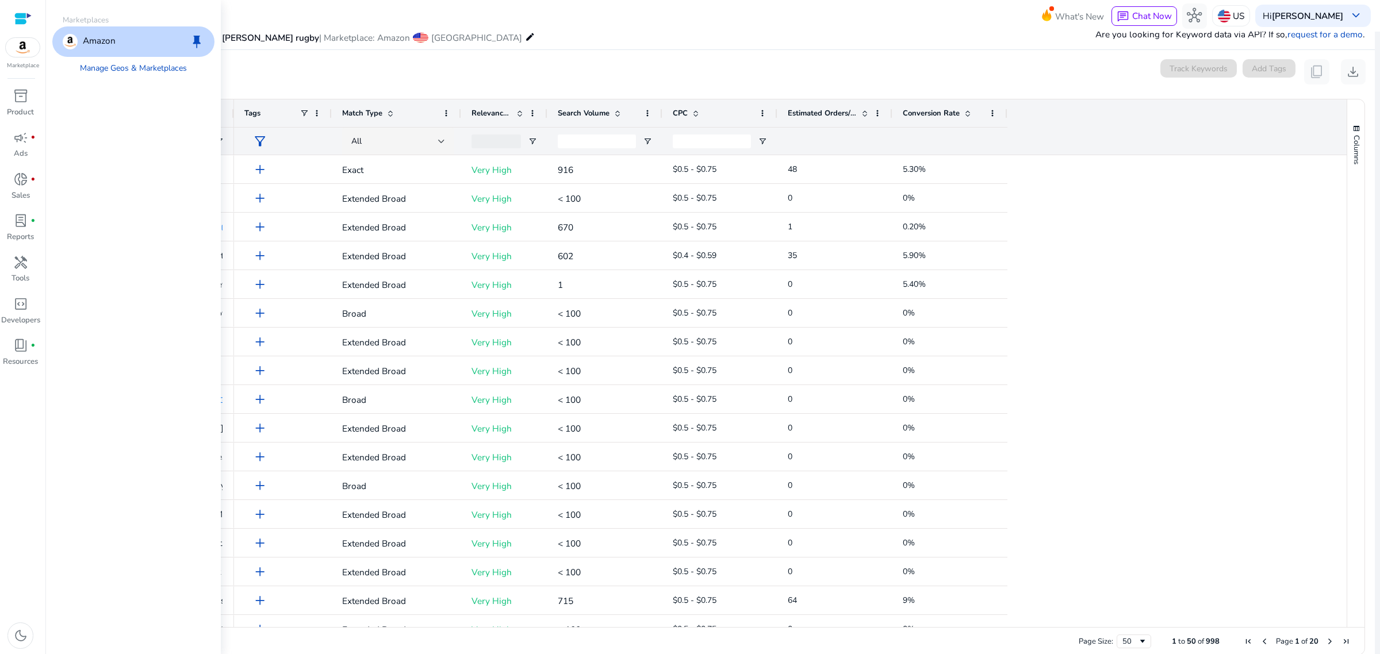
click at [693, 6] on mat-toolbar "search Press / to search What's New chat Chat Now hub US Hi Julian Thompson key…" at bounding box center [713, 16] width 1334 height 32
click at [1104, 13] on img at bounding box center [1224, 16] width 13 height 13
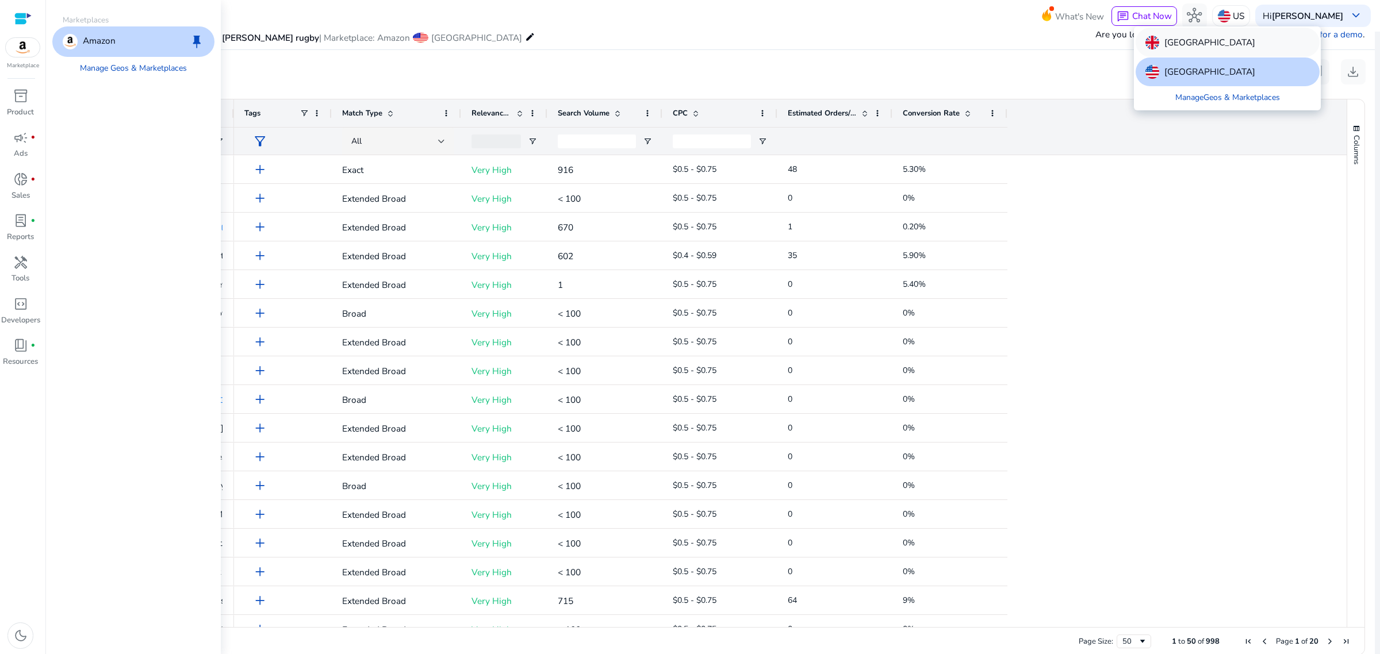
click at [1104, 37] on p "[GEOGRAPHIC_DATA]" at bounding box center [1209, 43] width 91 height 14
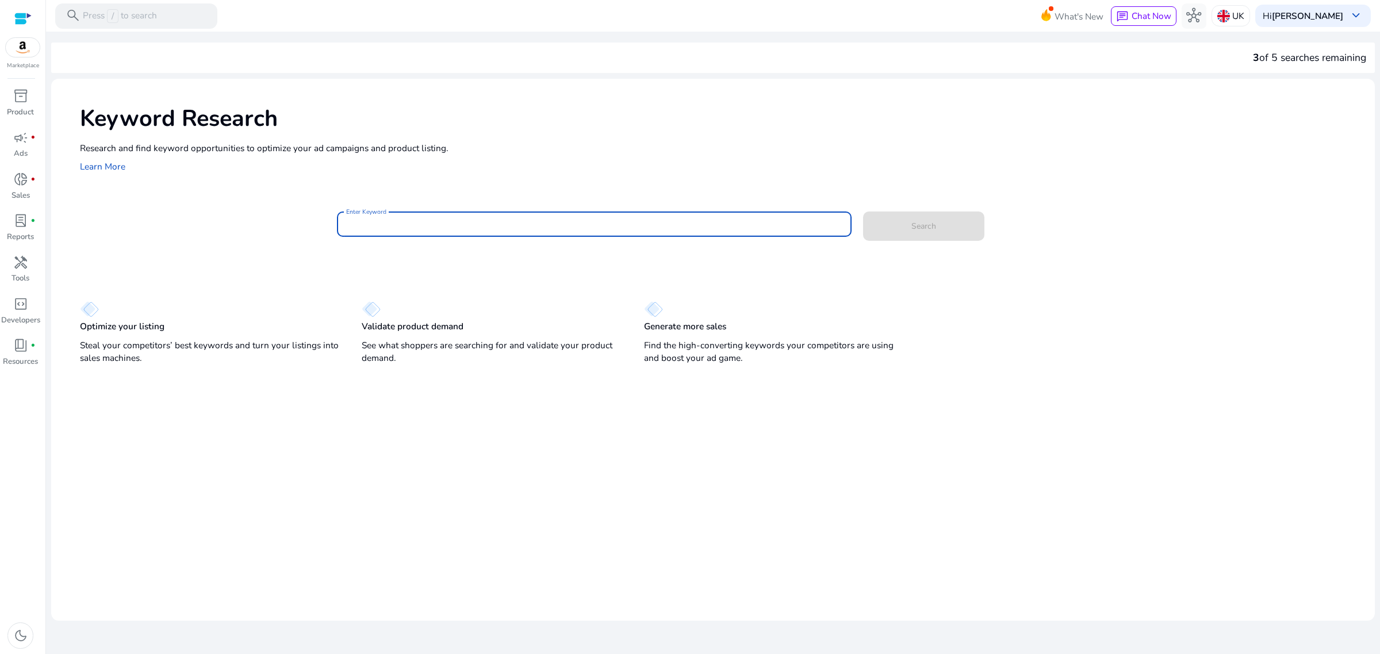
click at [392, 229] on input "Enter Keyword" at bounding box center [594, 224] width 496 height 13
type input "**********"
click at [863, 212] on button "Search" at bounding box center [923, 226] width 121 height 29
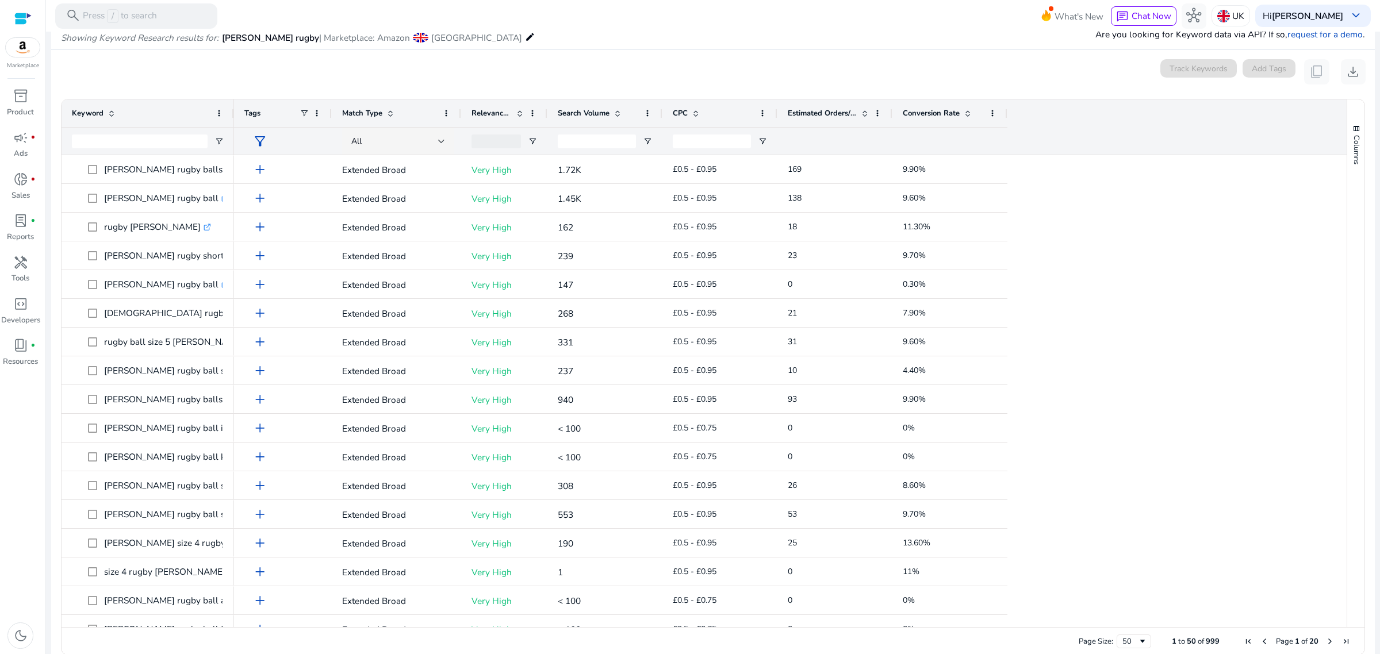
click at [625, 116] on div "Search Volume" at bounding box center [599, 113] width 82 height 22
click at [623, 116] on div "Search Volume 1" at bounding box center [599, 113] width 82 height 22
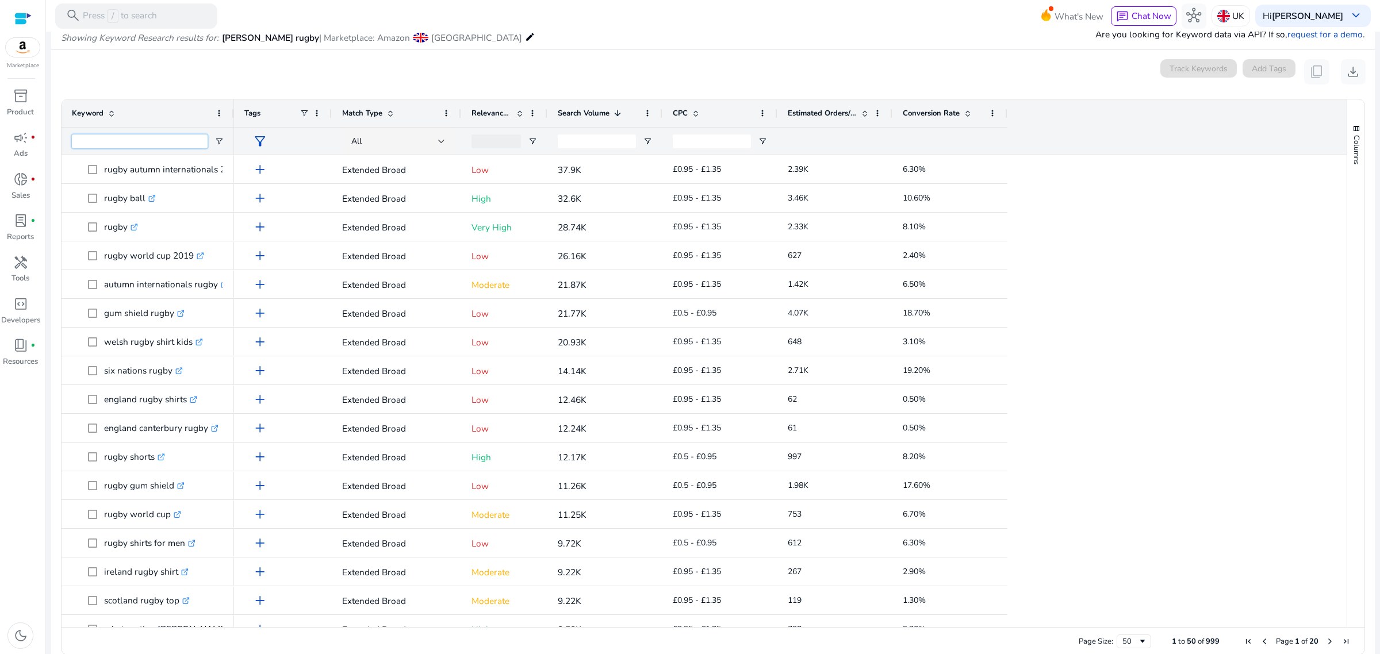
click at [102, 138] on input "Keyword Filter Input" at bounding box center [140, 142] width 136 height 14
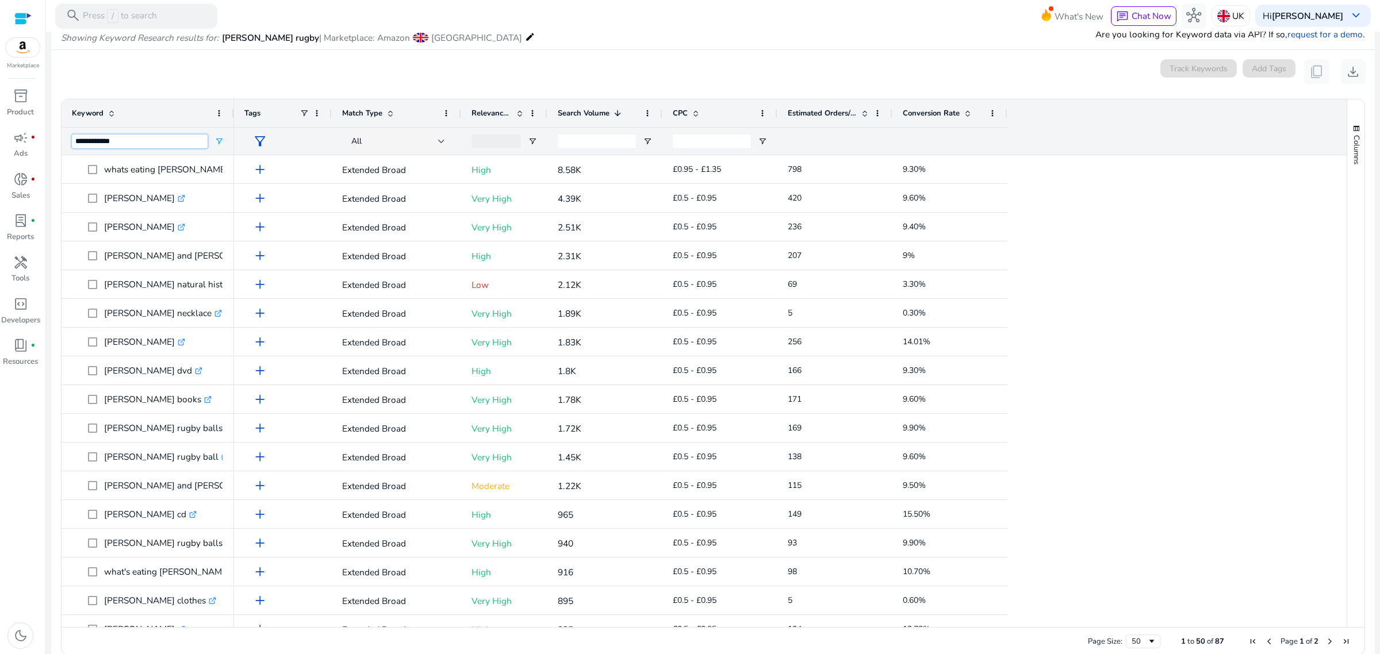
type input "**********"
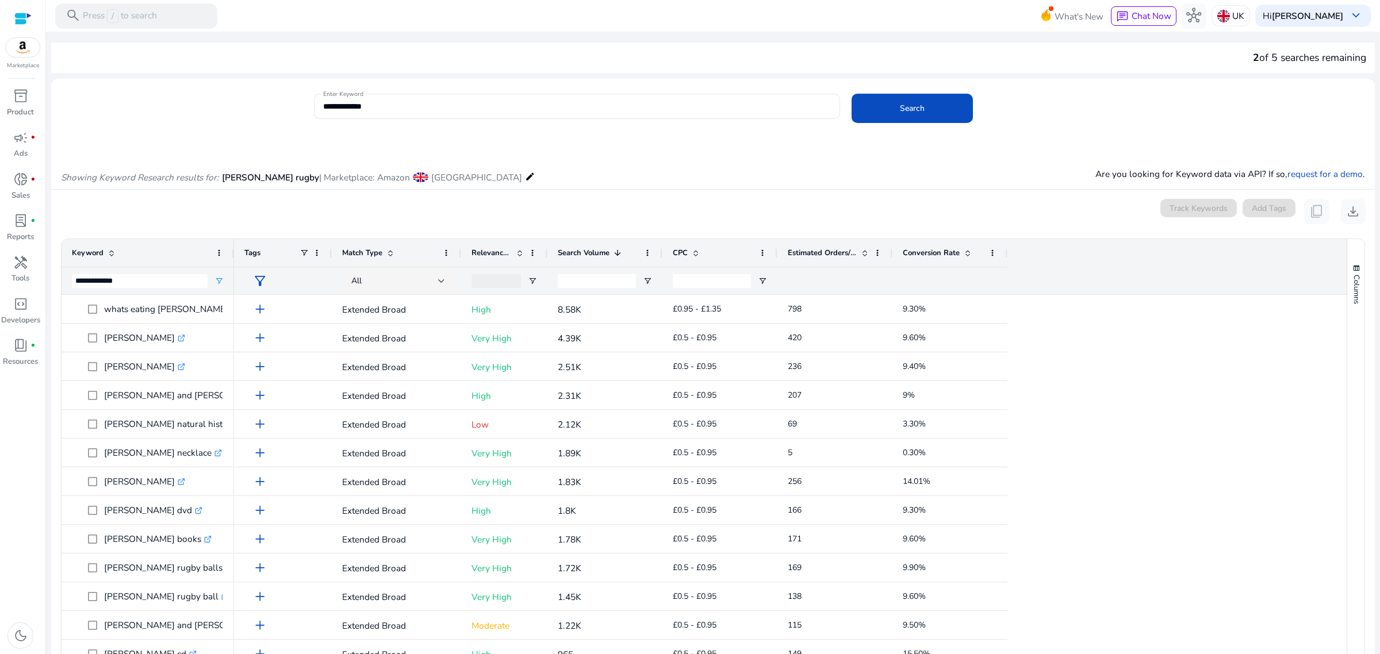
scroll to position [140, 0]
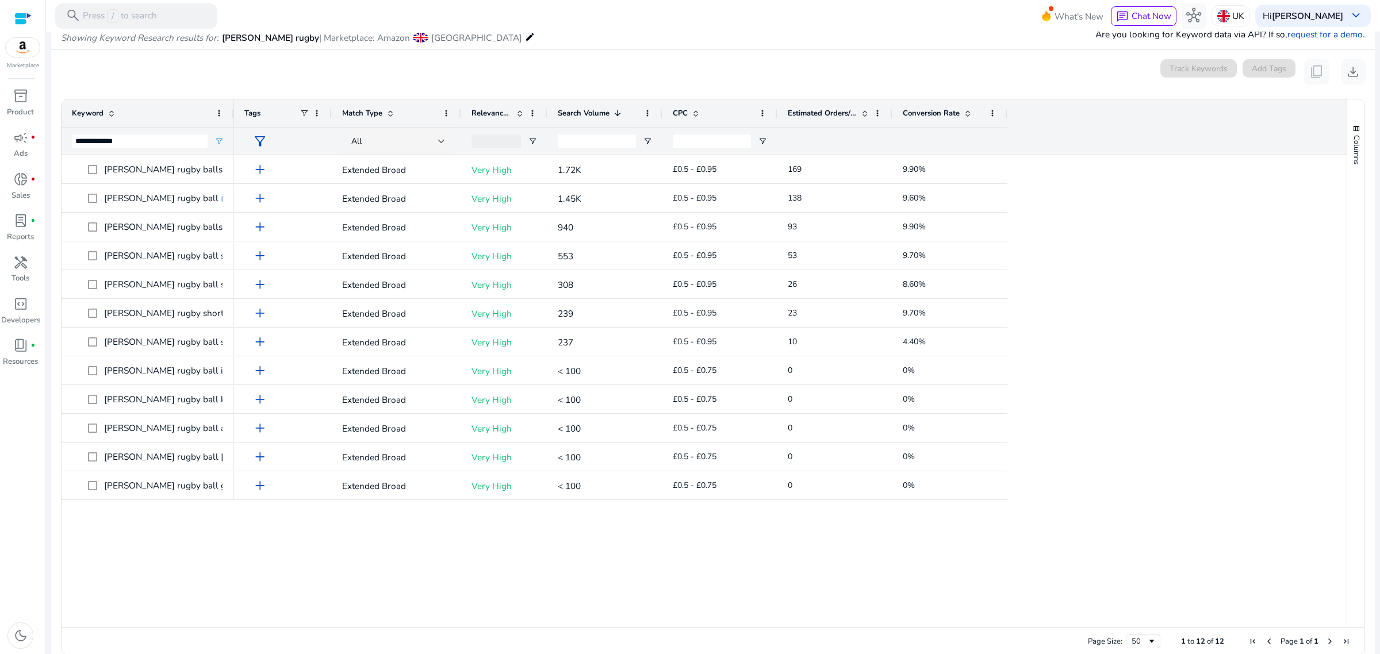
type input "**********"
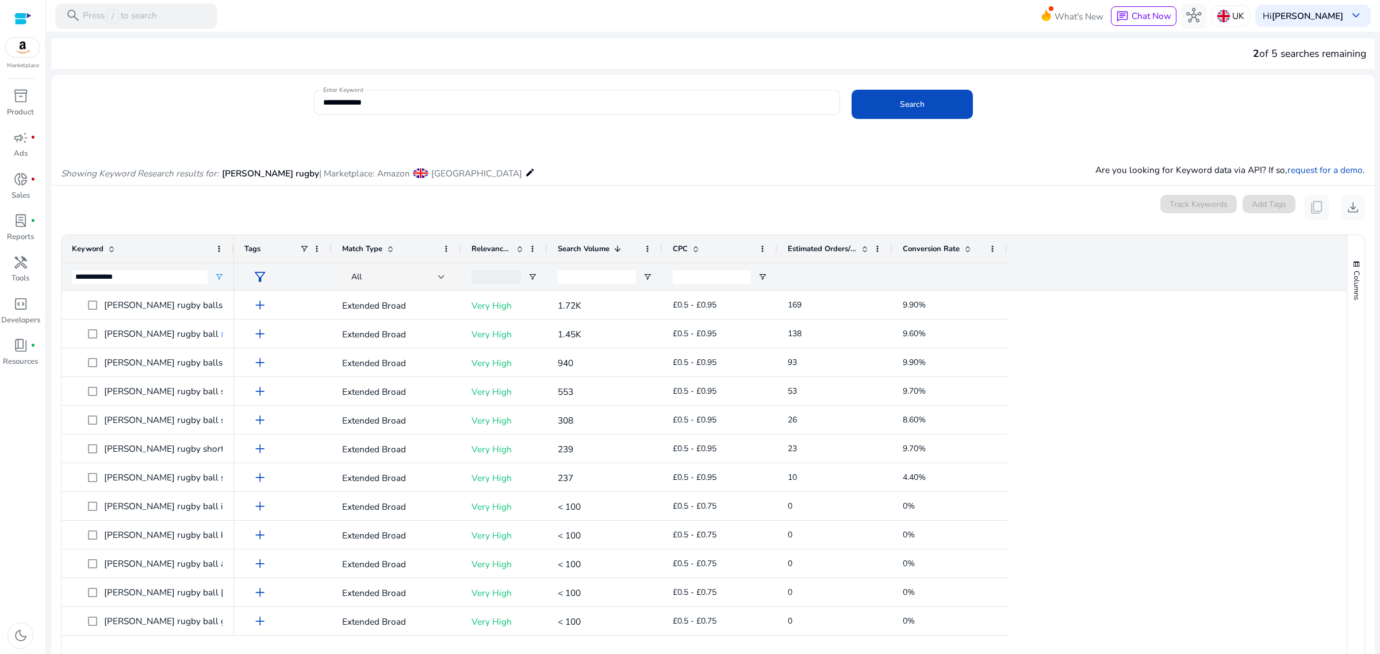
scroll to position [0, 0]
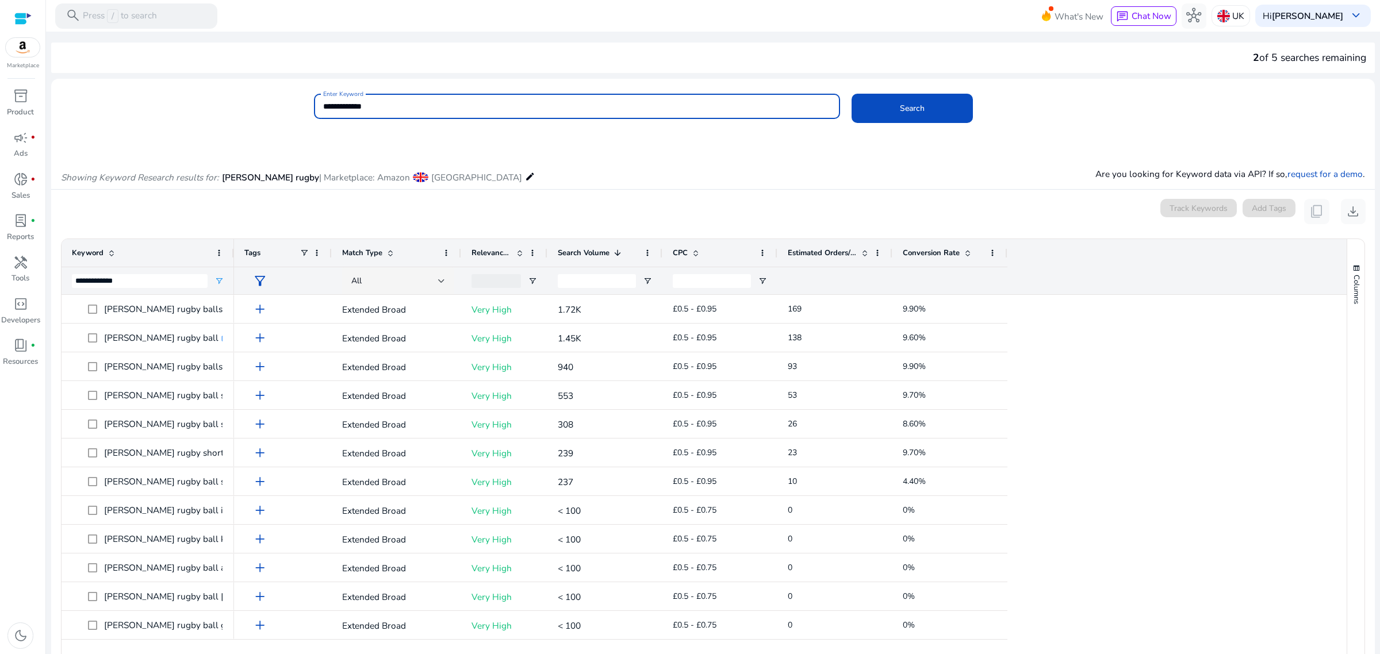
drag, startPoint x: 374, startPoint y: 101, endPoint x: 260, endPoint y: 99, distance: 114.4
click at [260, 99] on div "**********" at bounding box center [708, 112] width 1315 height 37
type input "**********"
click at [852, 94] on button "Search" at bounding box center [912, 108] width 121 height 29
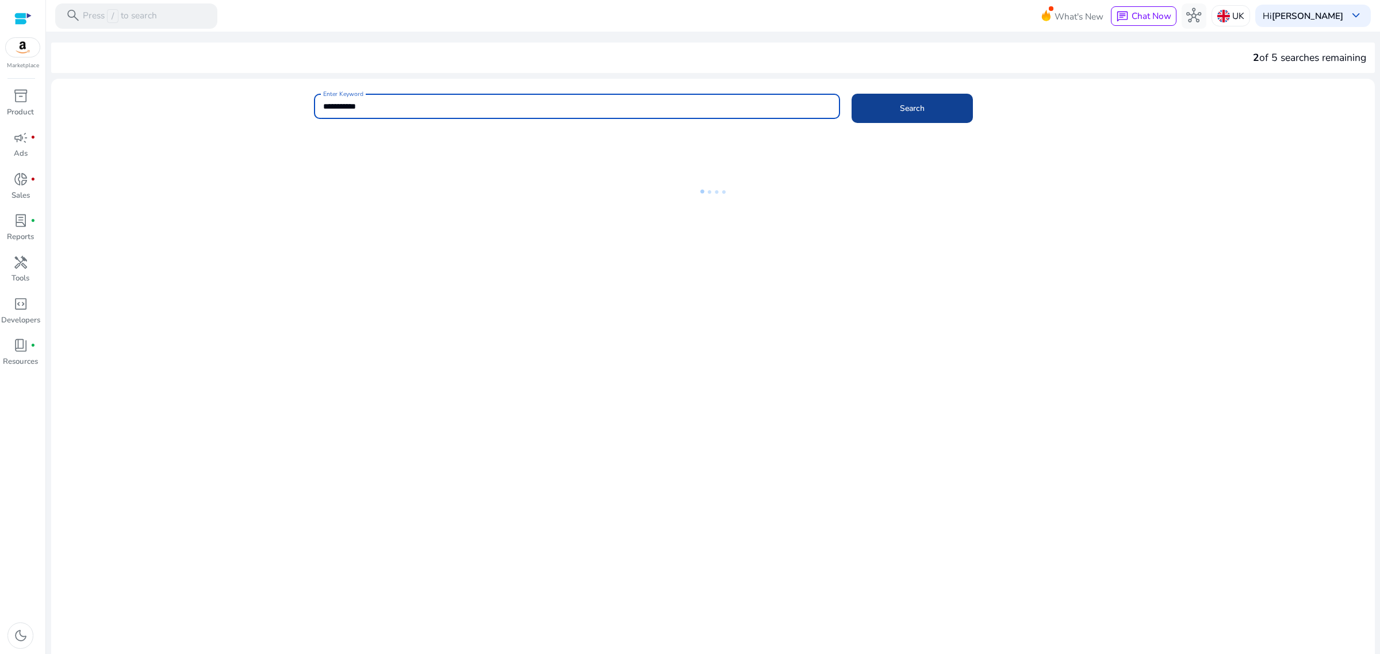
click at [915, 108] on span "Search" at bounding box center [912, 108] width 25 height 12
